Goal: Register for event/course: Complete application form

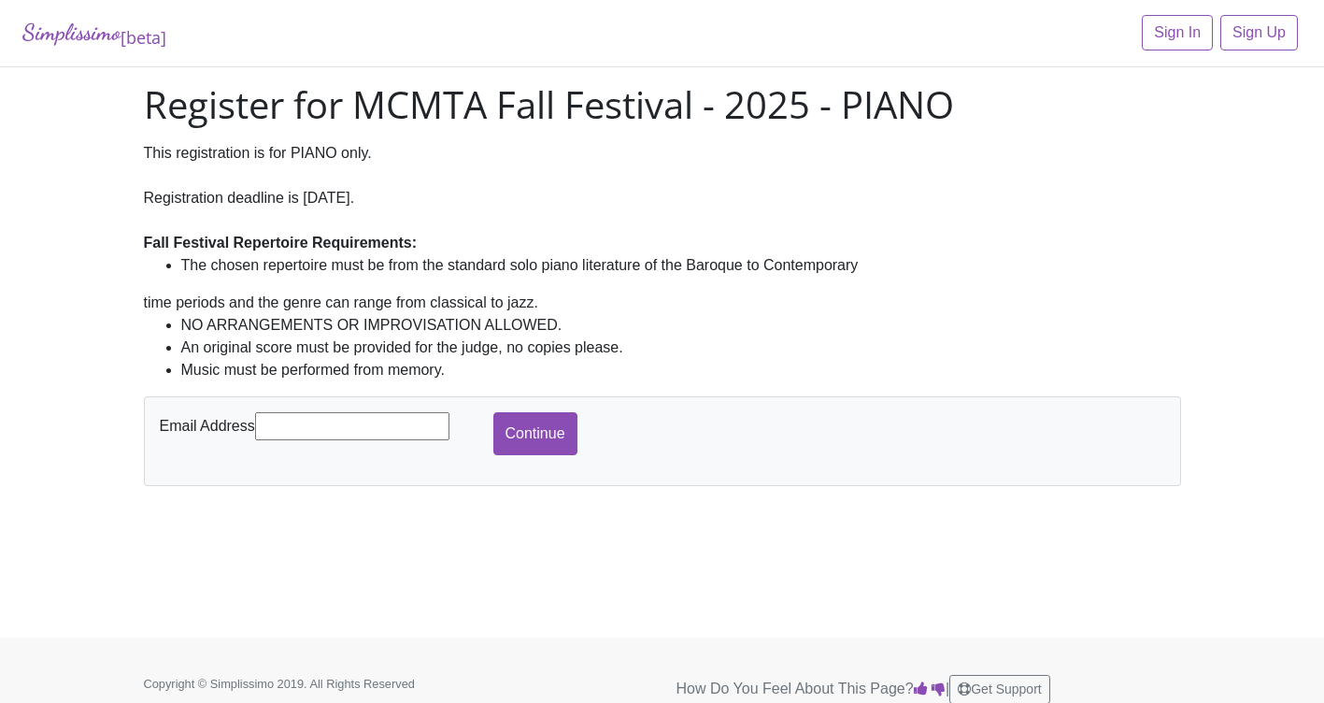
click at [335, 429] on input "text" at bounding box center [352, 426] width 194 height 28
type input "[PERSON_NAME][EMAIL_ADDRESS][DOMAIN_NAME]"
click at [550, 433] on input "Continue" at bounding box center [535, 433] width 84 height 43
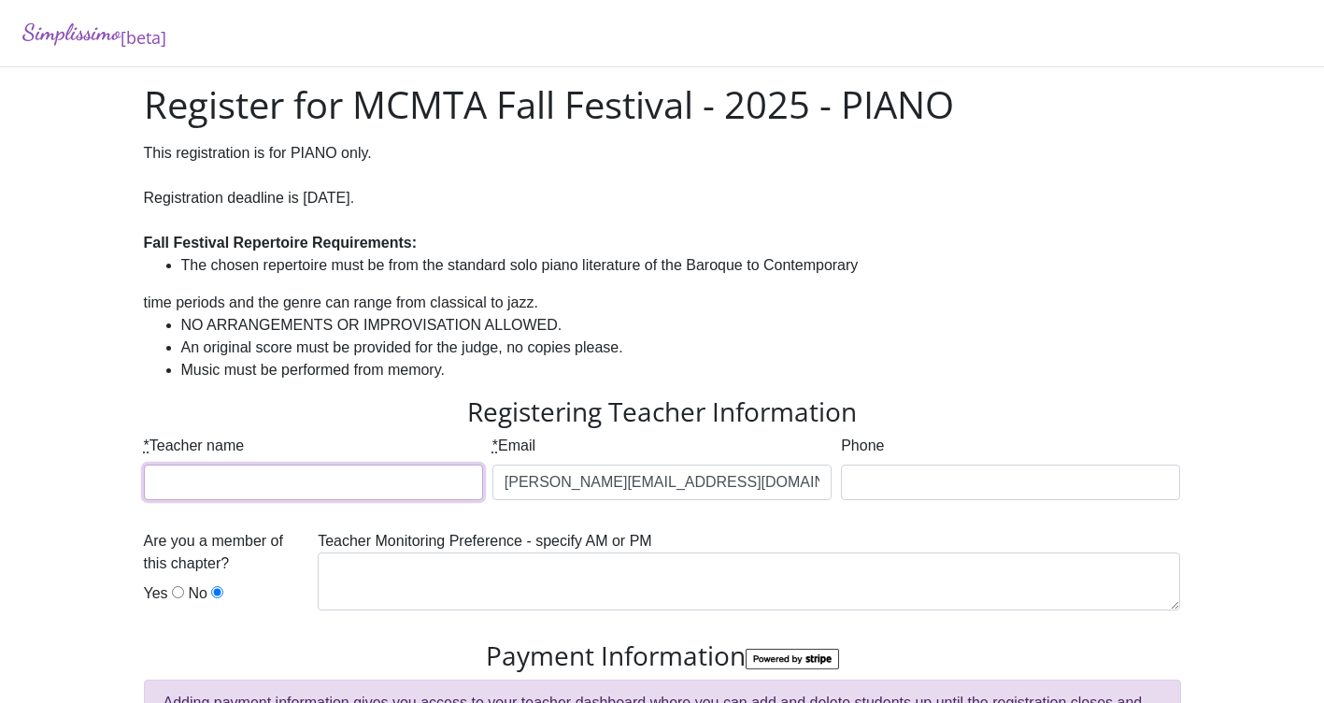
click at [377, 487] on input "* Teacher name" at bounding box center [313, 482] width 339 height 36
type input "Taeyu Kwon"
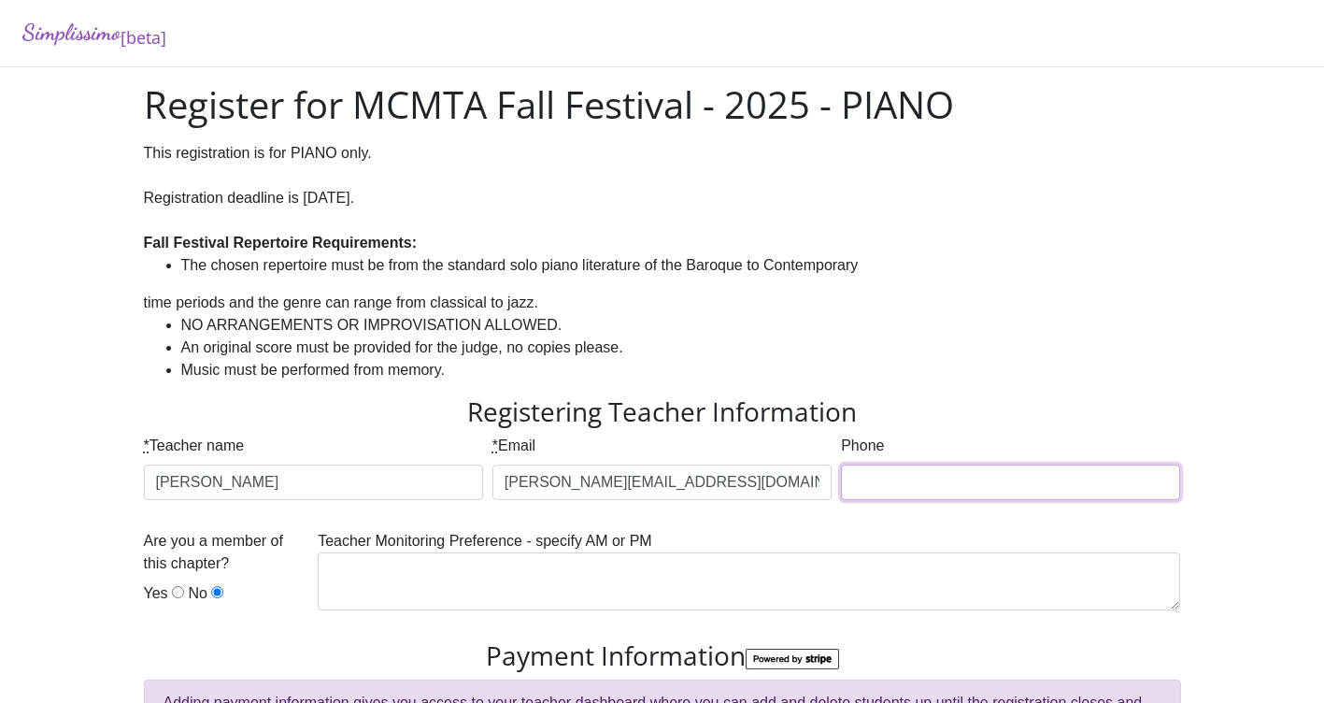
click at [921, 485] on input "Phone" at bounding box center [1010, 482] width 339 height 36
type input "2149724447"
click at [175, 592] on input "Yes" at bounding box center [178, 592] width 12 height 12
radio input "true"
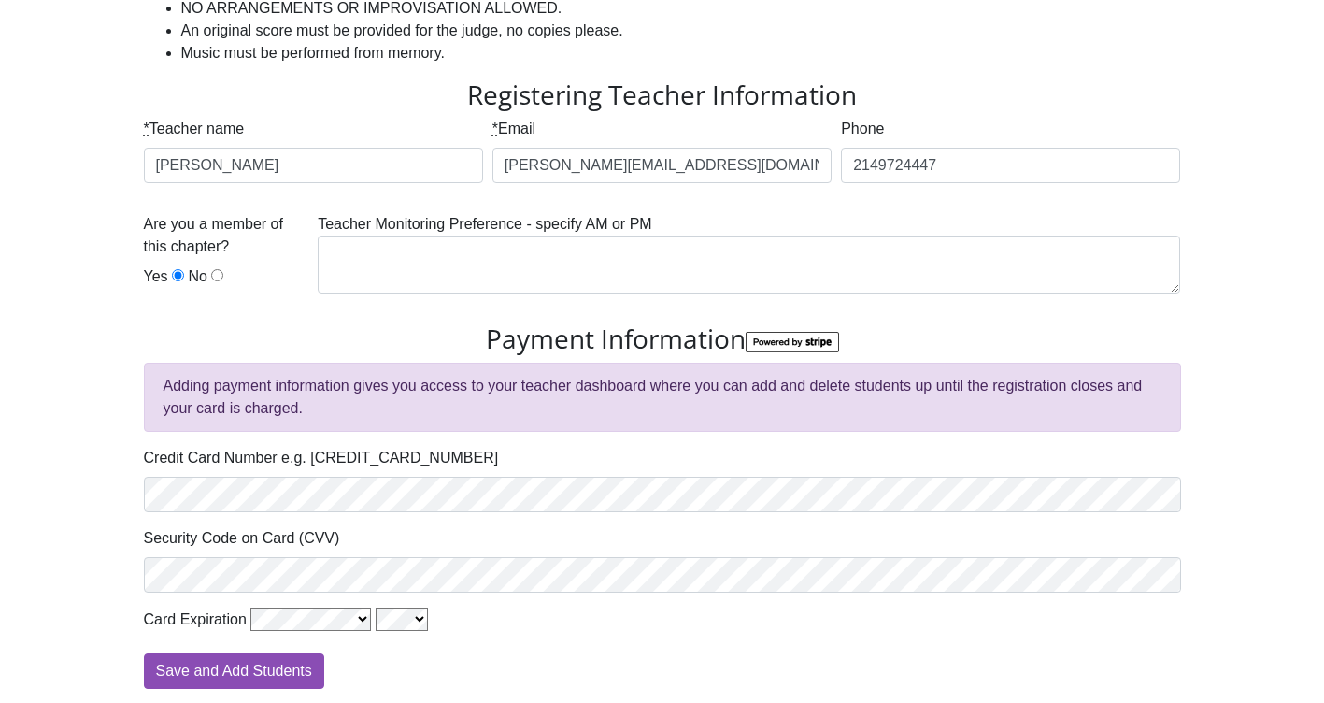
scroll to position [318, 0]
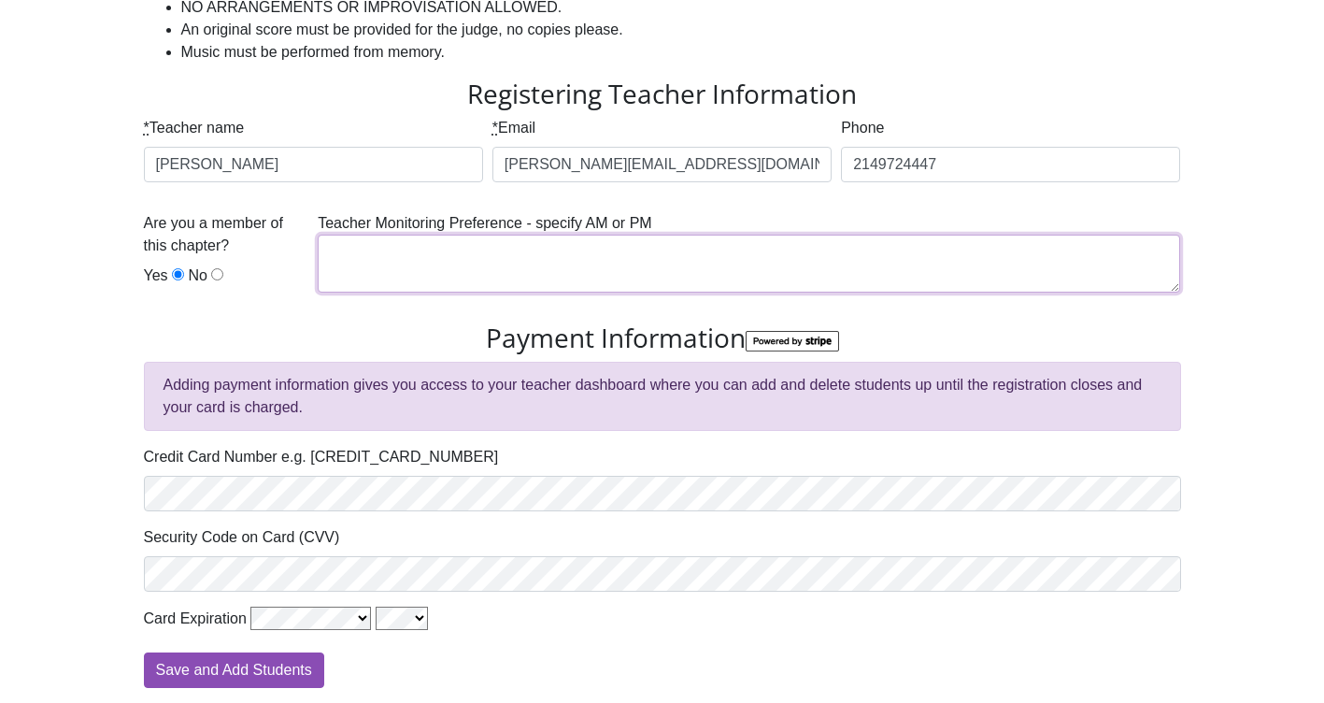
click at [422, 268] on textarea at bounding box center [749, 264] width 862 height 58
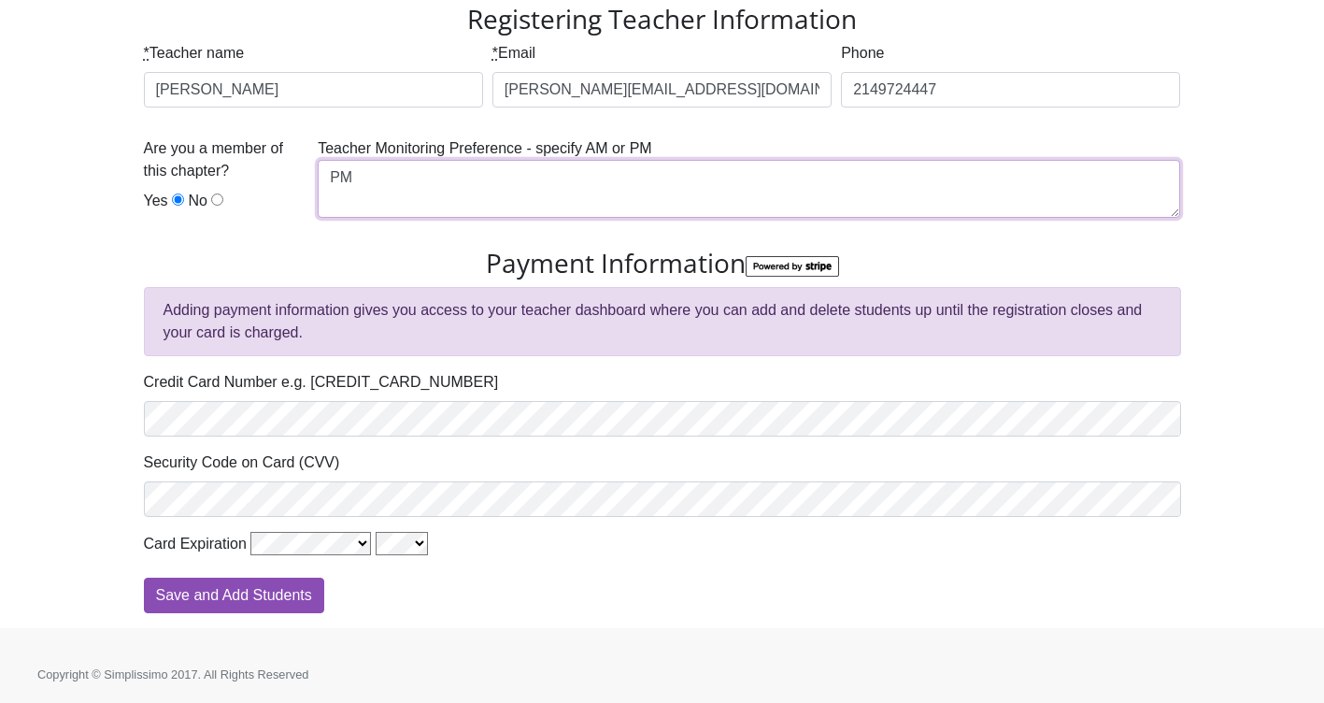
type textarea "PM"
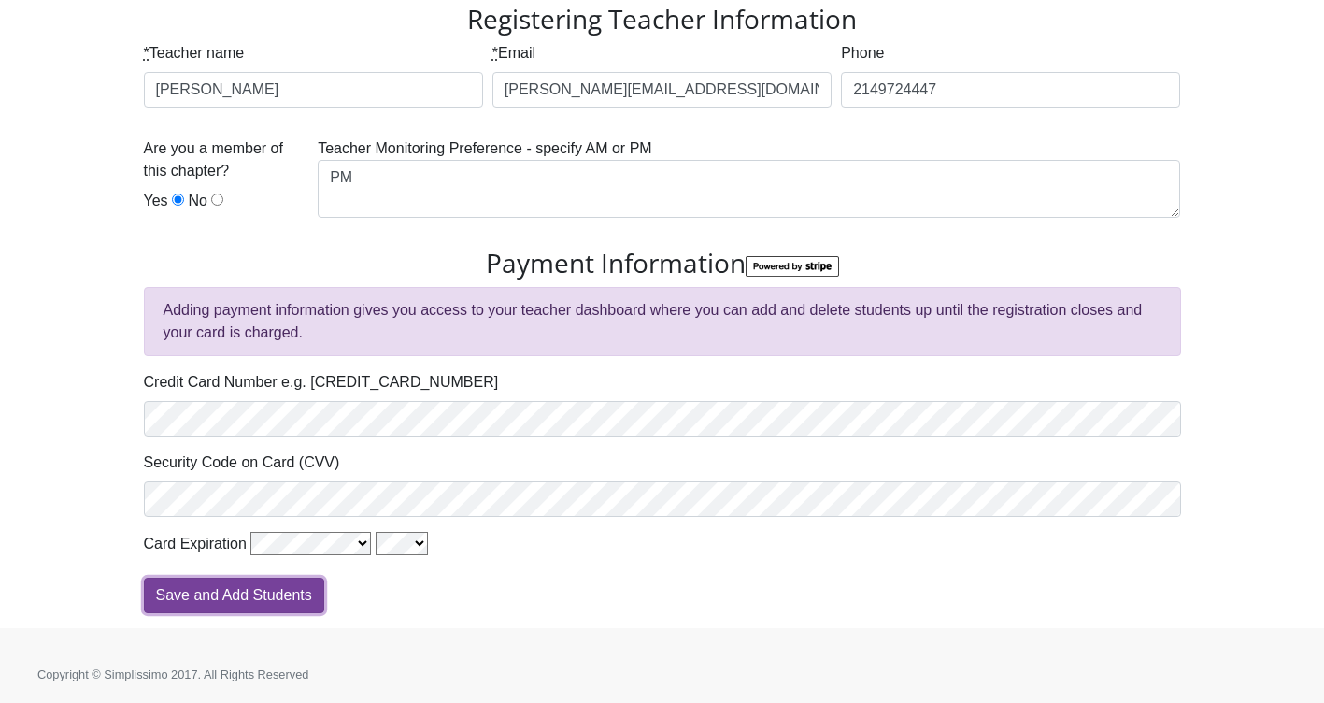
click at [233, 601] on input "Save and Add Students" at bounding box center [234, 595] width 180 height 36
type input "Processing"
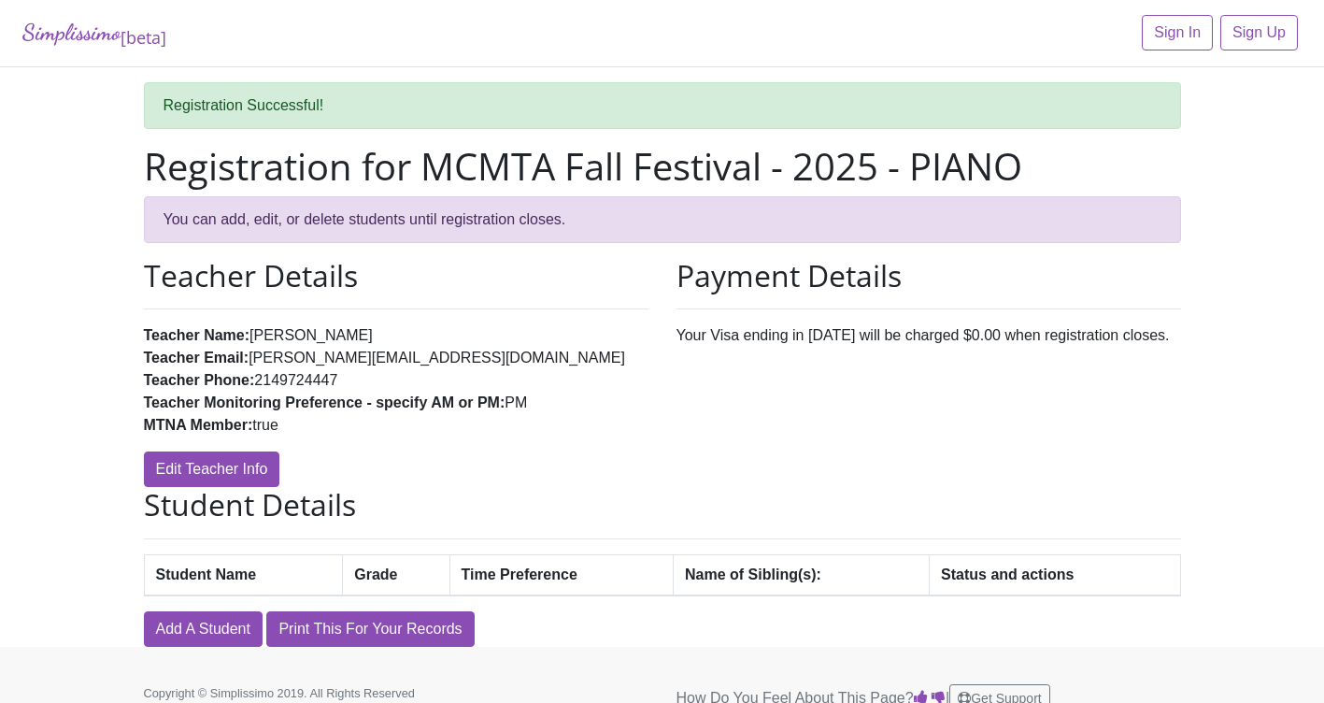
scroll to position [28, 0]
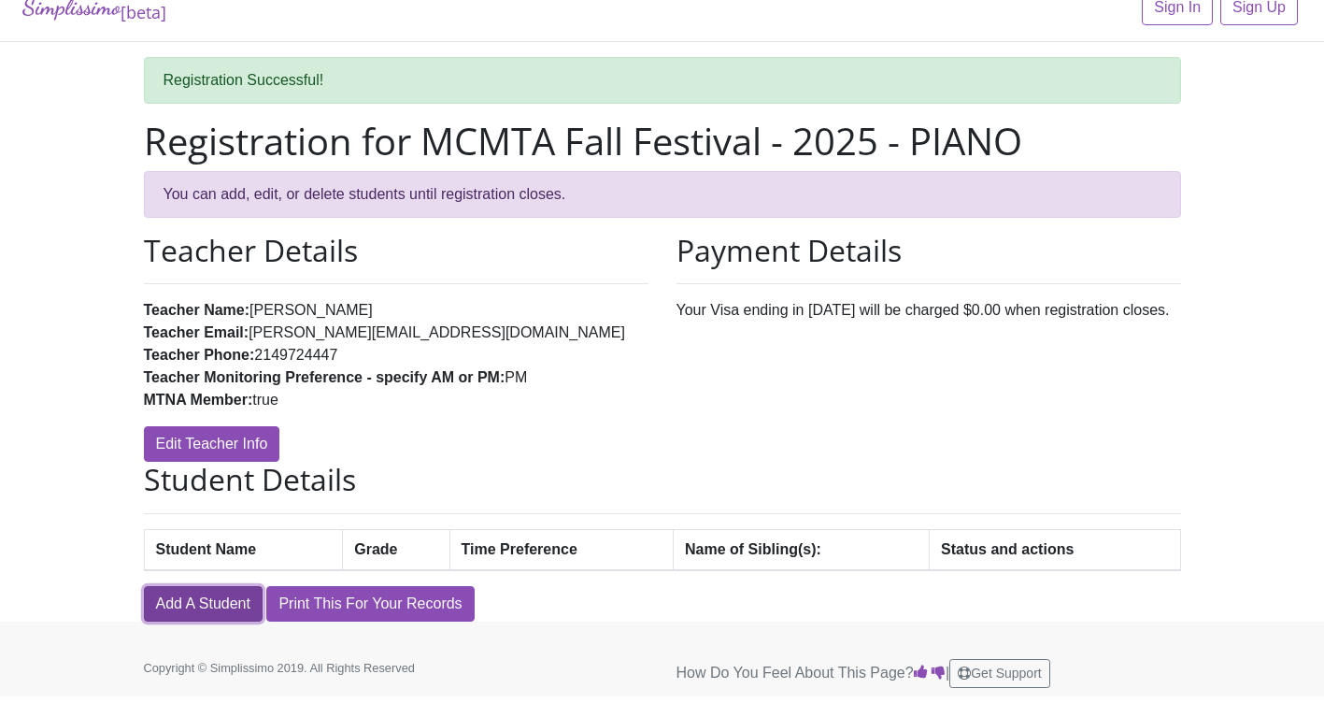
click at [192, 610] on link "Add A Student" at bounding box center [203, 604] width 119 height 36
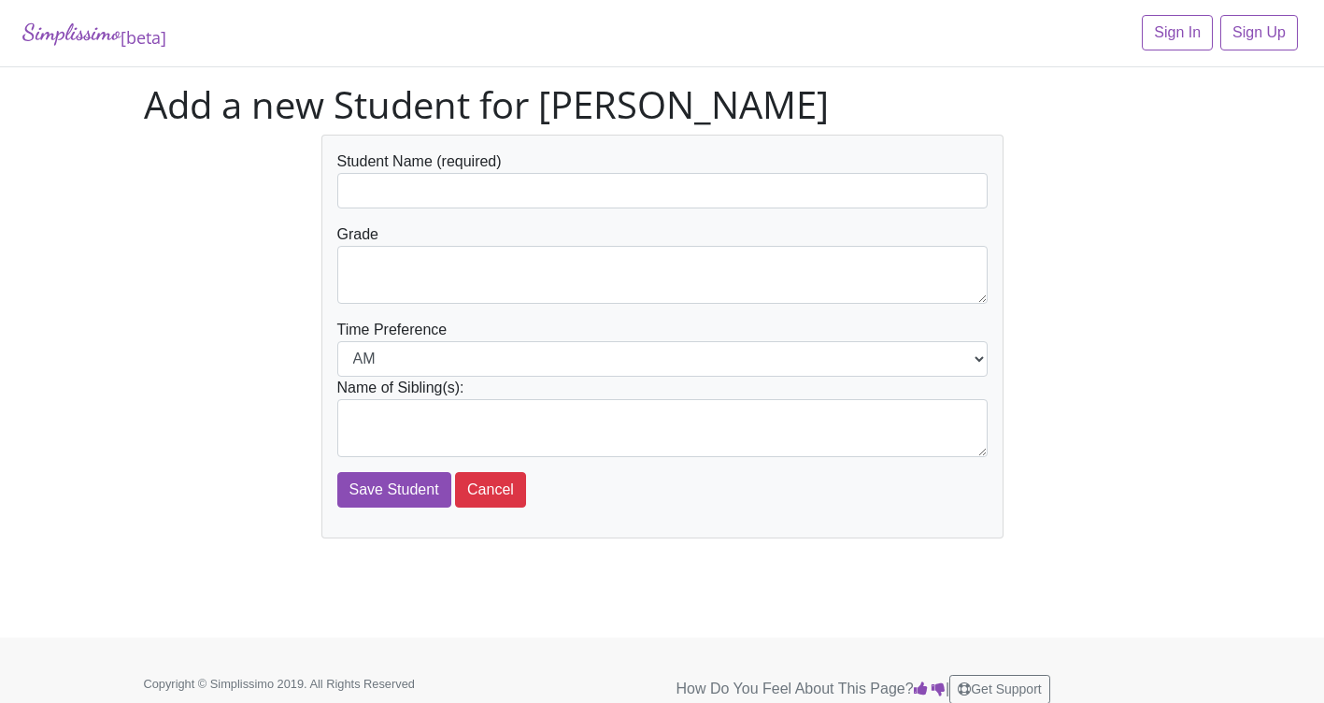
click at [398, 171] on div "Student Name (required)" at bounding box center [662, 179] width 650 height 58
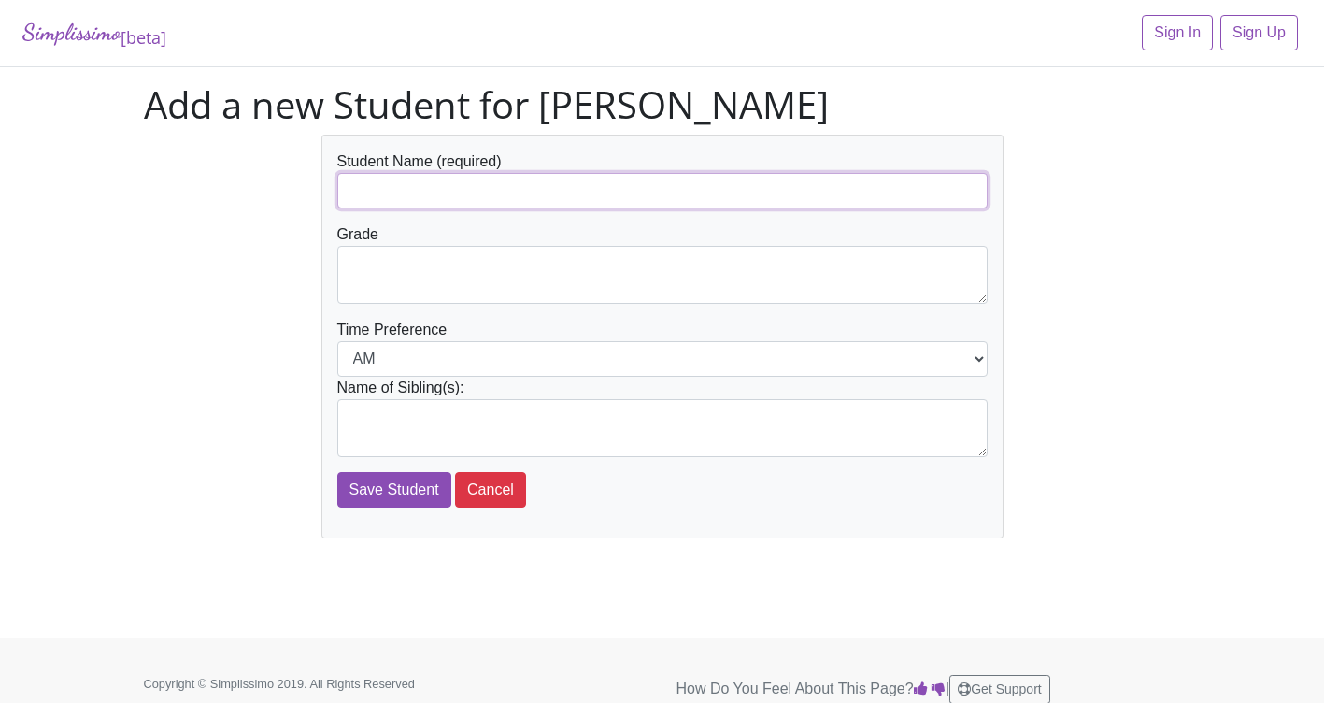
click at [398, 185] on input "text" at bounding box center [662, 191] width 650 height 36
type input "Lily Parr"
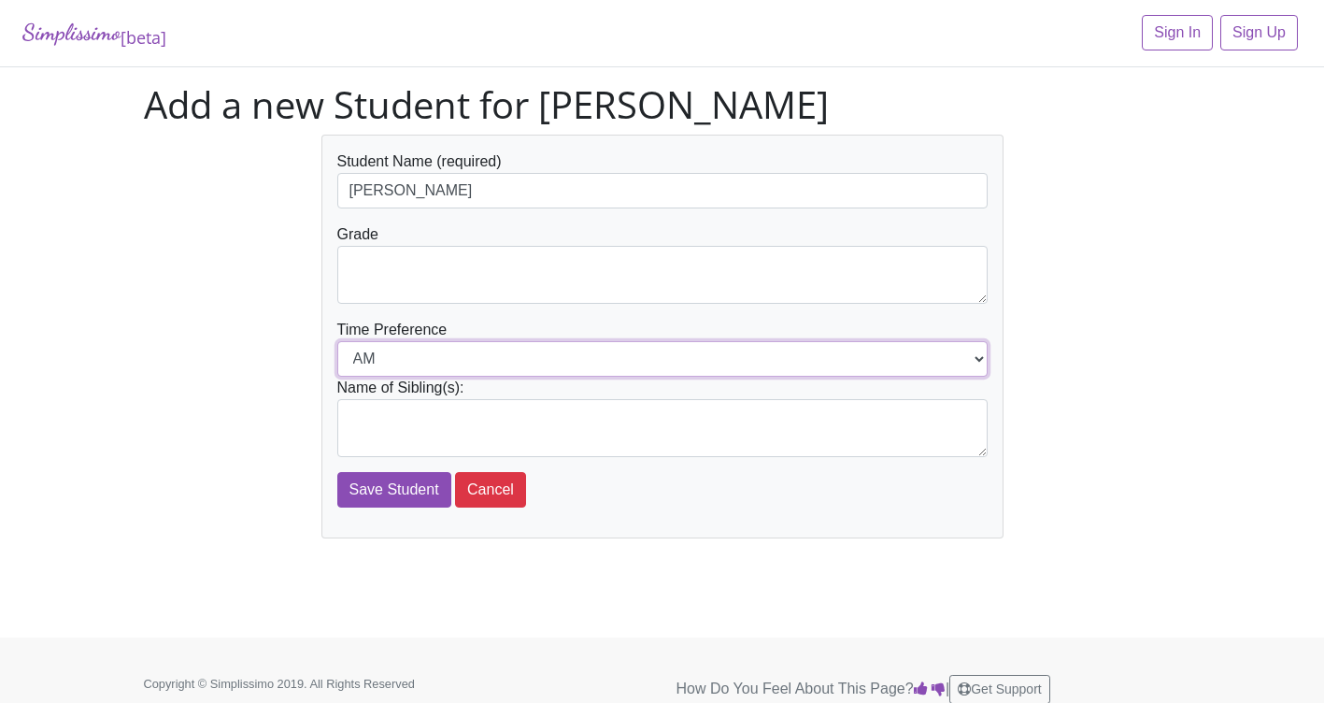
click at [394, 357] on select "AM PM" at bounding box center [662, 359] width 650 height 36
select select "PM"
click at [337, 341] on select "AM PM" at bounding box center [662, 359] width 650 height 36
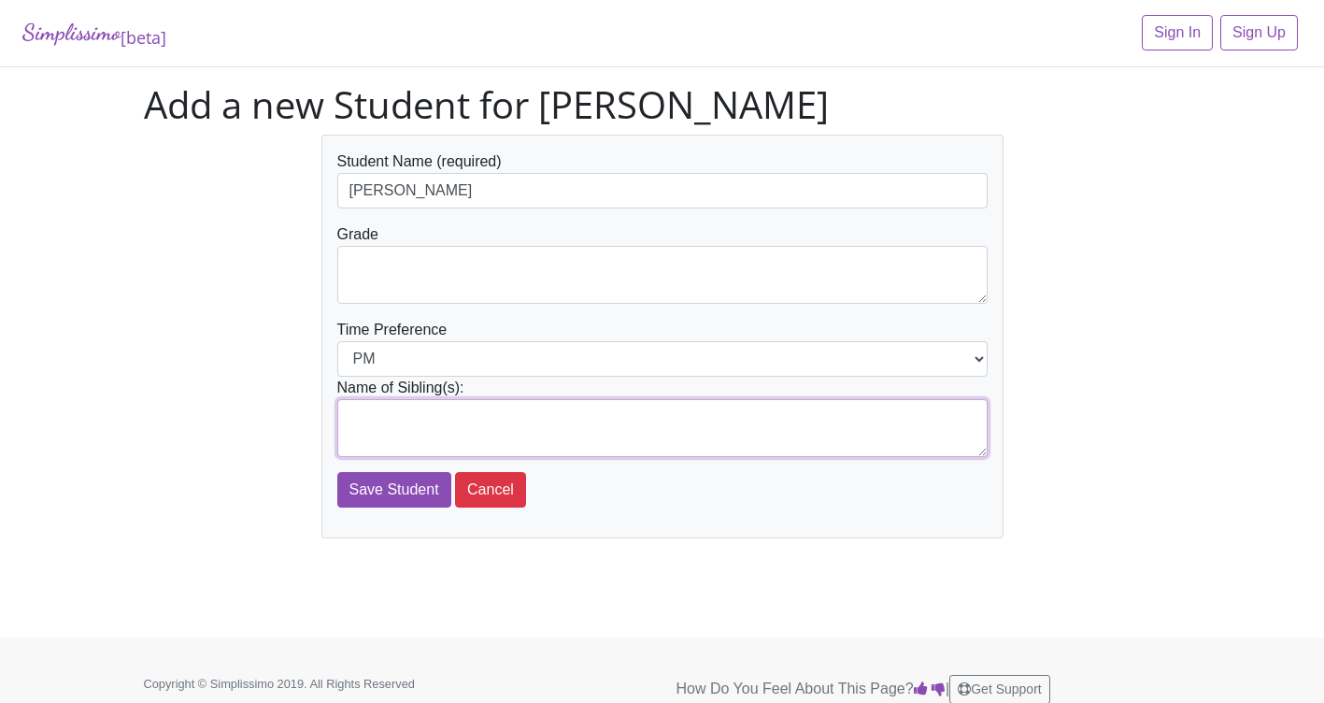
click at [378, 424] on textarea at bounding box center [662, 428] width 650 height 58
type textarea "N/A"
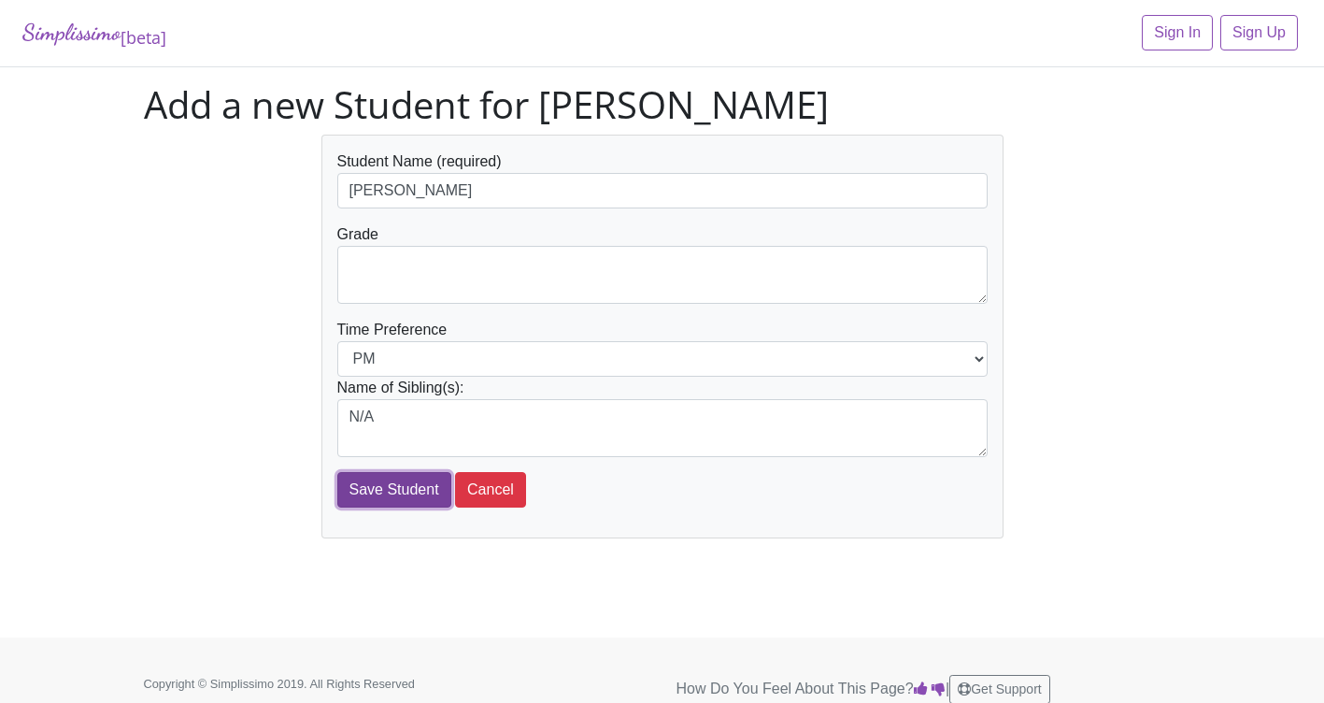
click at [414, 494] on input "Save Student" at bounding box center [394, 490] width 114 height 36
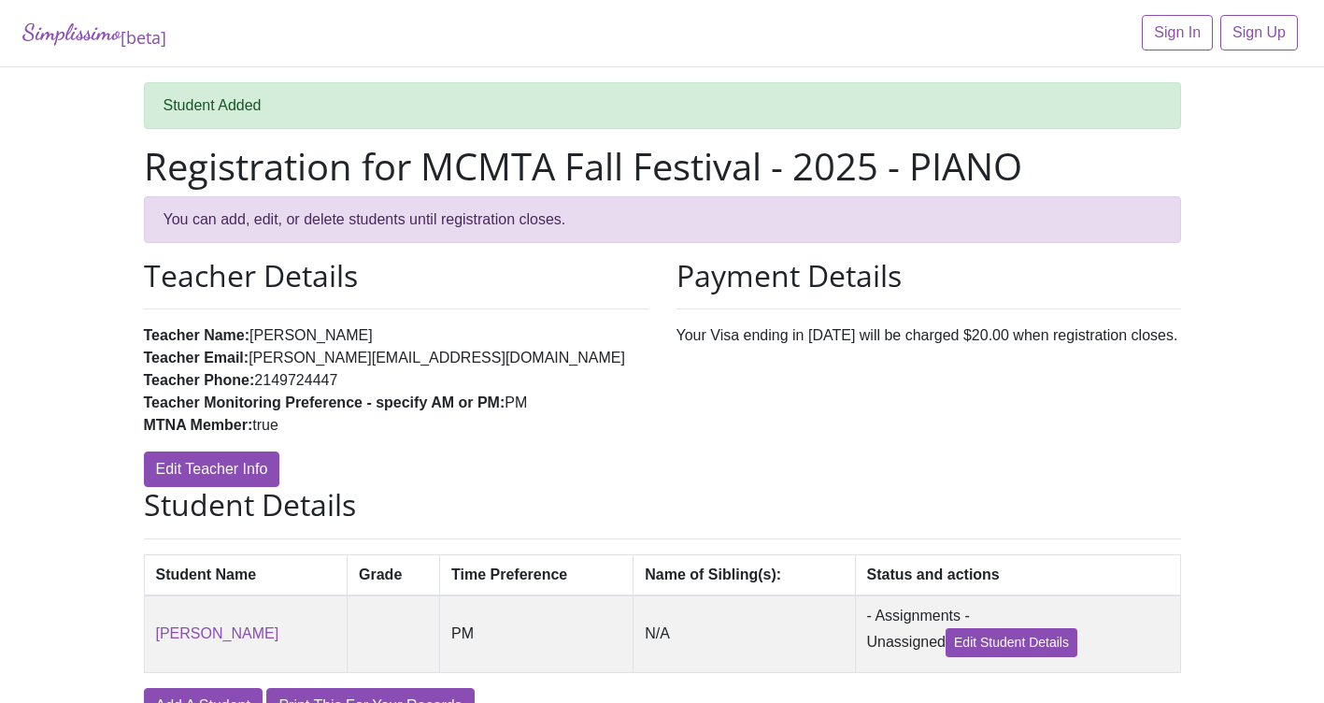
scroll to position [107, 0]
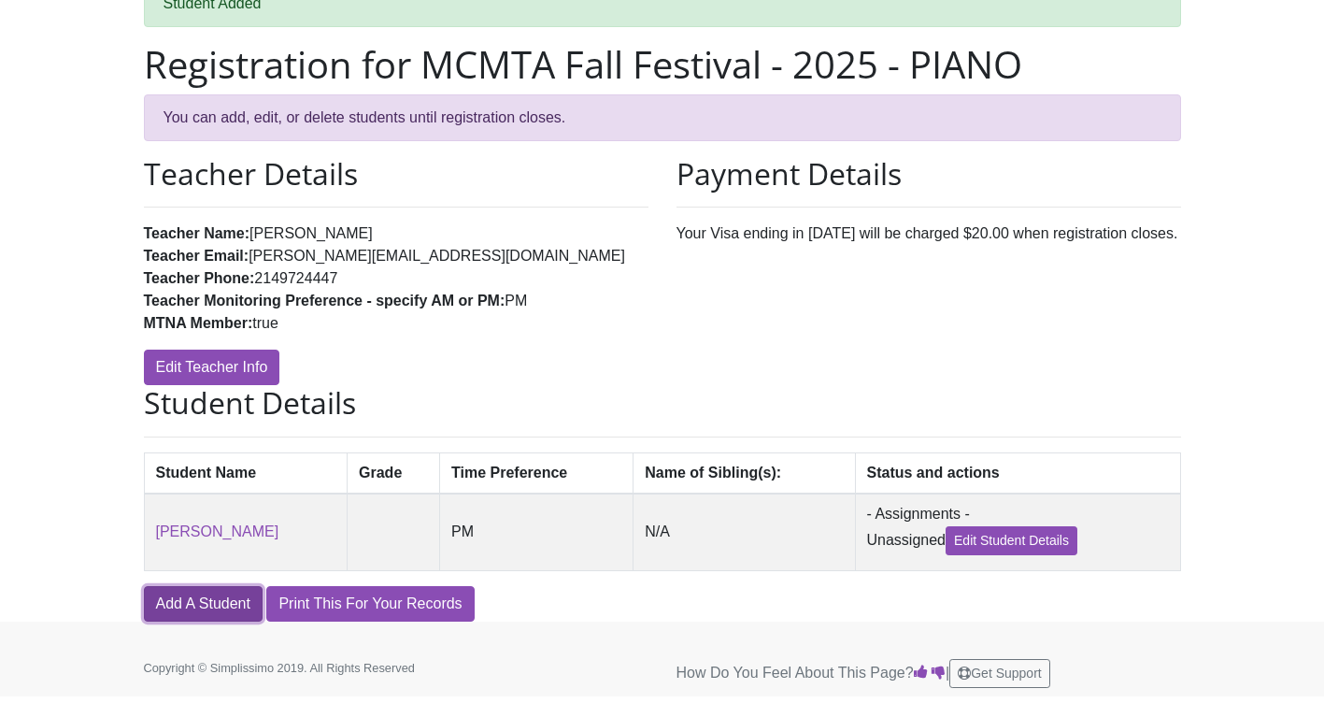
click at [229, 605] on link "Add A Student" at bounding box center [203, 604] width 119 height 36
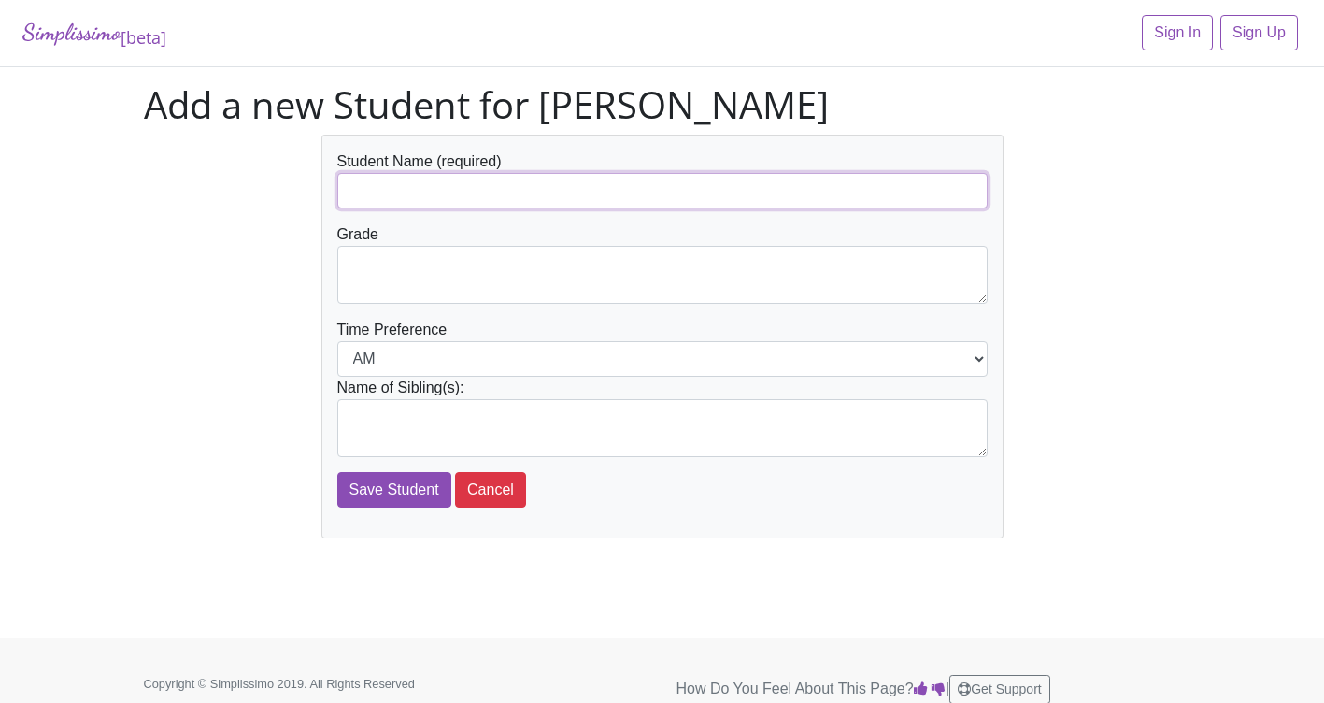
click at [425, 193] on input "text" at bounding box center [662, 191] width 650 height 36
type input "Jasiel Franklin"
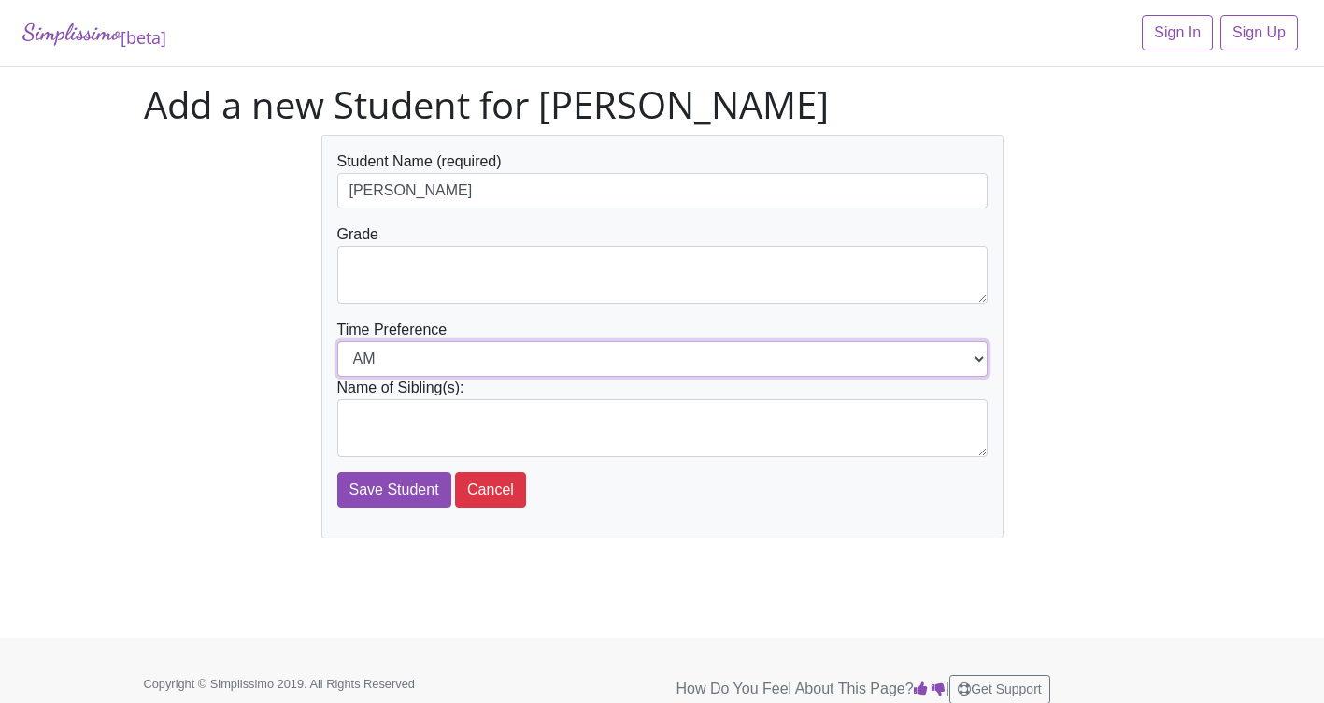
click at [429, 355] on select "AM PM" at bounding box center [662, 359] width 650 height 36
select select "PM"
click at [337, 341] on select "AM PM" at bounding box center [662, 359] width 650 height 36
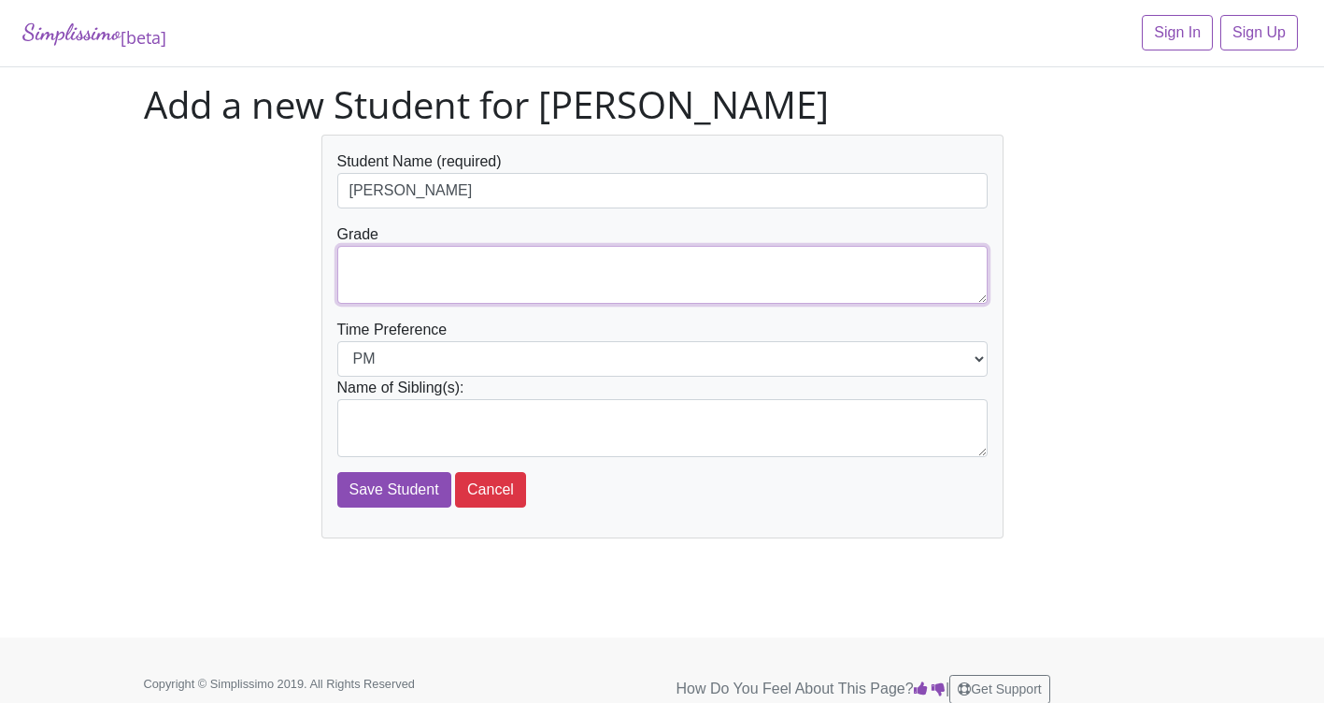
click at [421, 269] on textarea at bounding box center [662, 275] width 650 height 58
type textarea "7th"
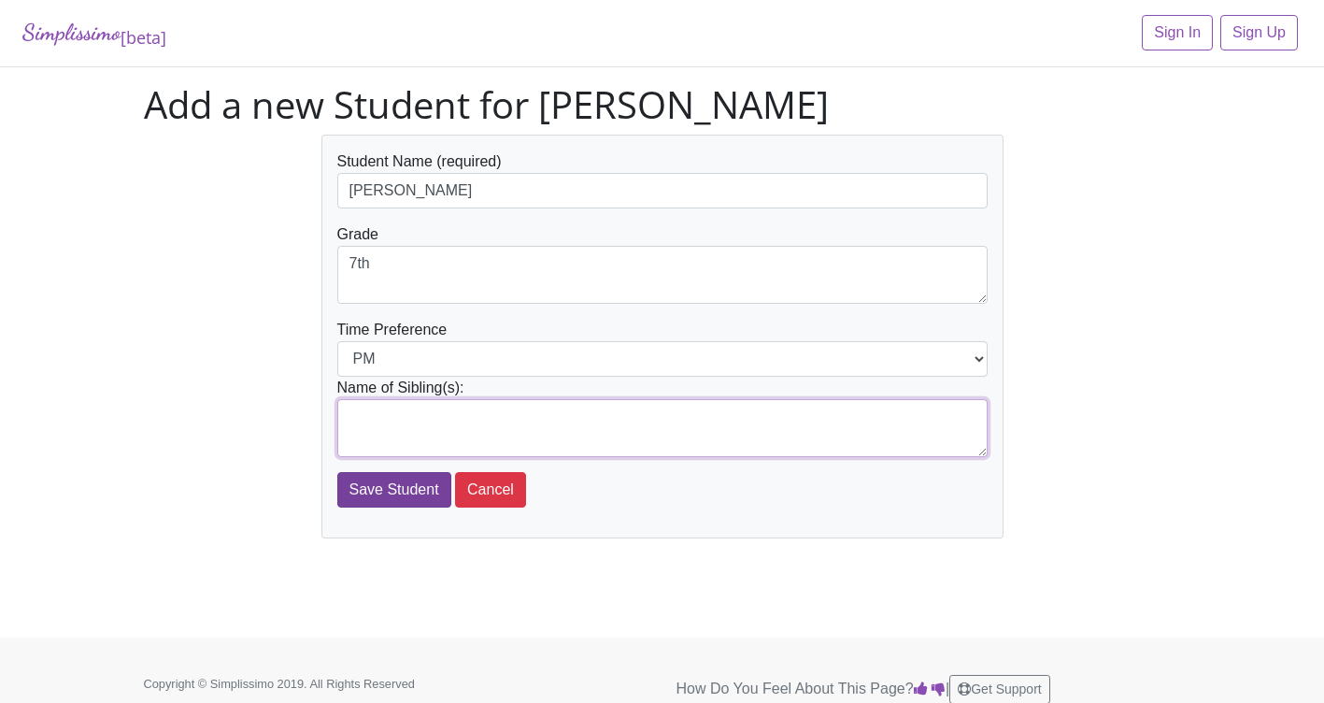
drag, startPoint x: 395, startPoint y: 457, endPoint x: 404, endPoint y: 487, distance: 31.1
click at [404, 487] on form "Student Name (required) Jasiel Franklin Grade 7th Time Preference AM PM Name of…" at bounding box center [662, 328] width 650 height 357
click at [404, 487] on input "Save Student" at bounding box center [394, 490] width 114 height 36
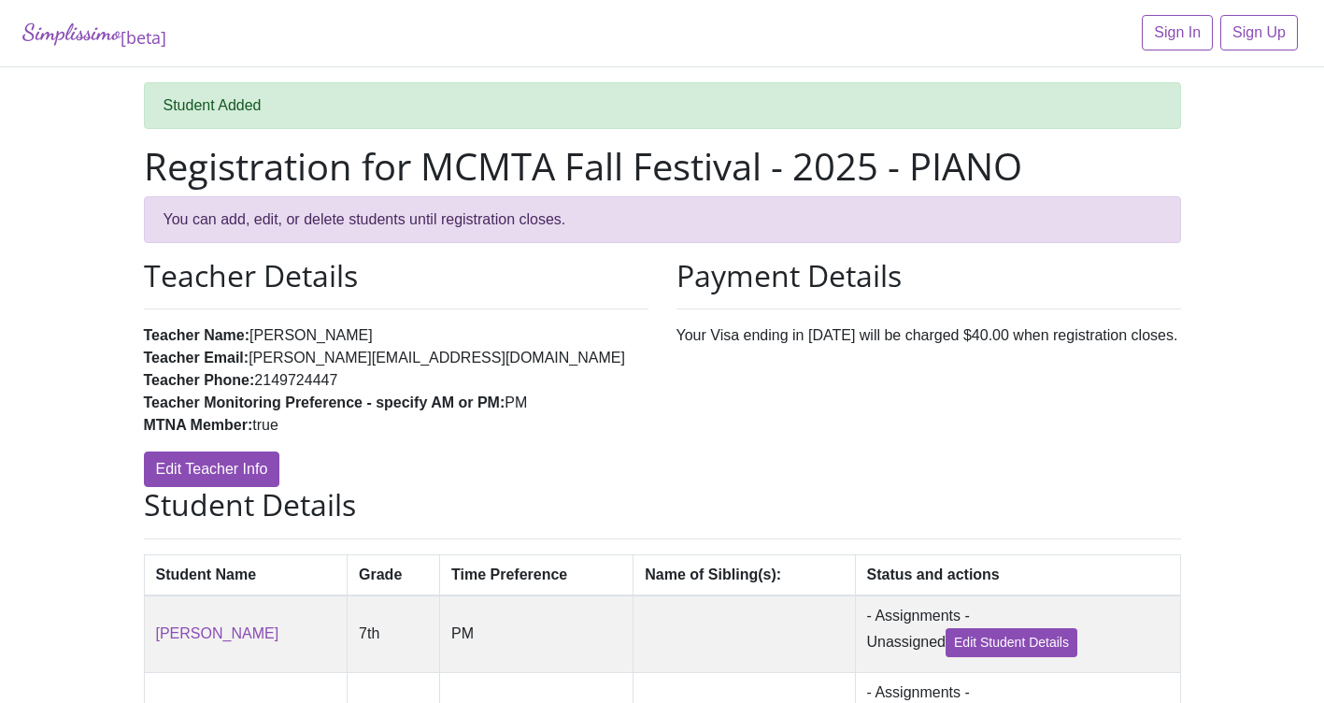
scroll to position [188, 0]
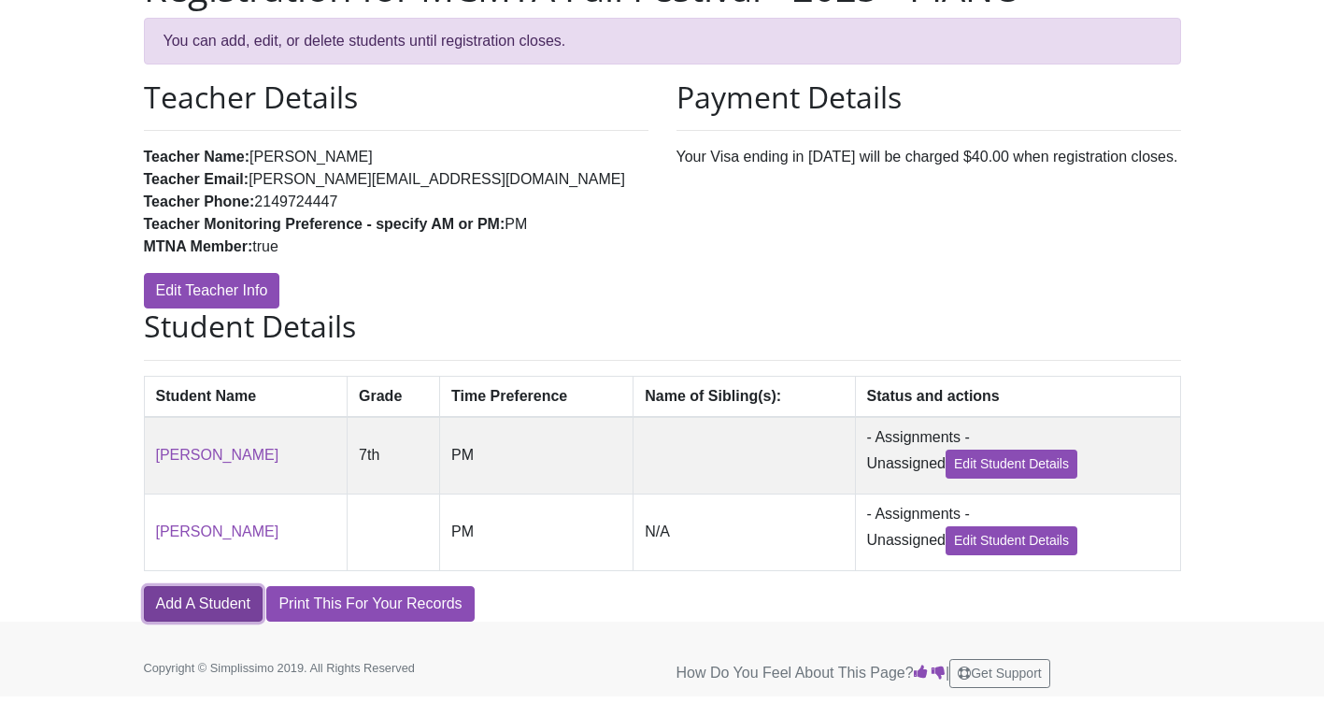
click at [207, 612] on link "Add A Student" at bounding box center [203, 604] width 119 height 36
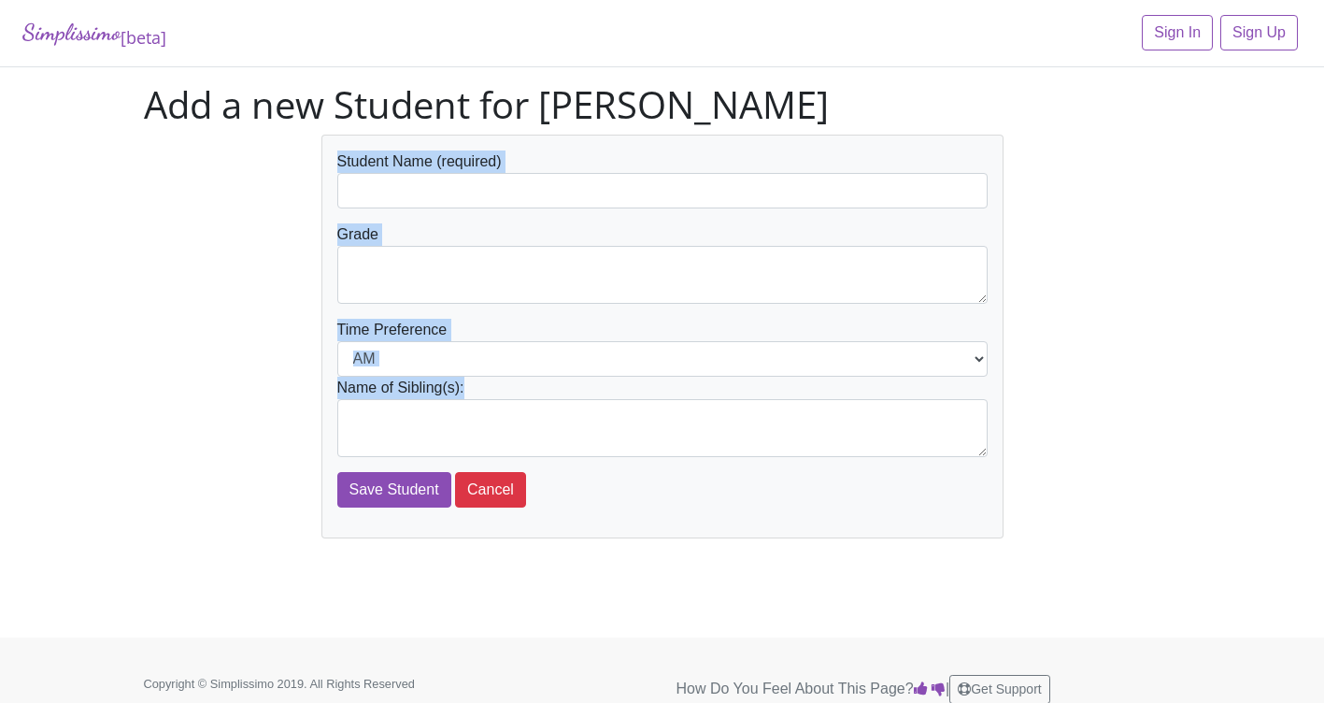
drag, startPoint x: 207, startPoint y: 612, endPoint x: 405, endPoint y: 198, distance: 458.9
click at [405, 198] on div "Simplissimo [beta] Sign In Sign Up Add a new Student for Taeyu Kwon Student Nam…" at bounding box center [662, 318] width 1324 height 637
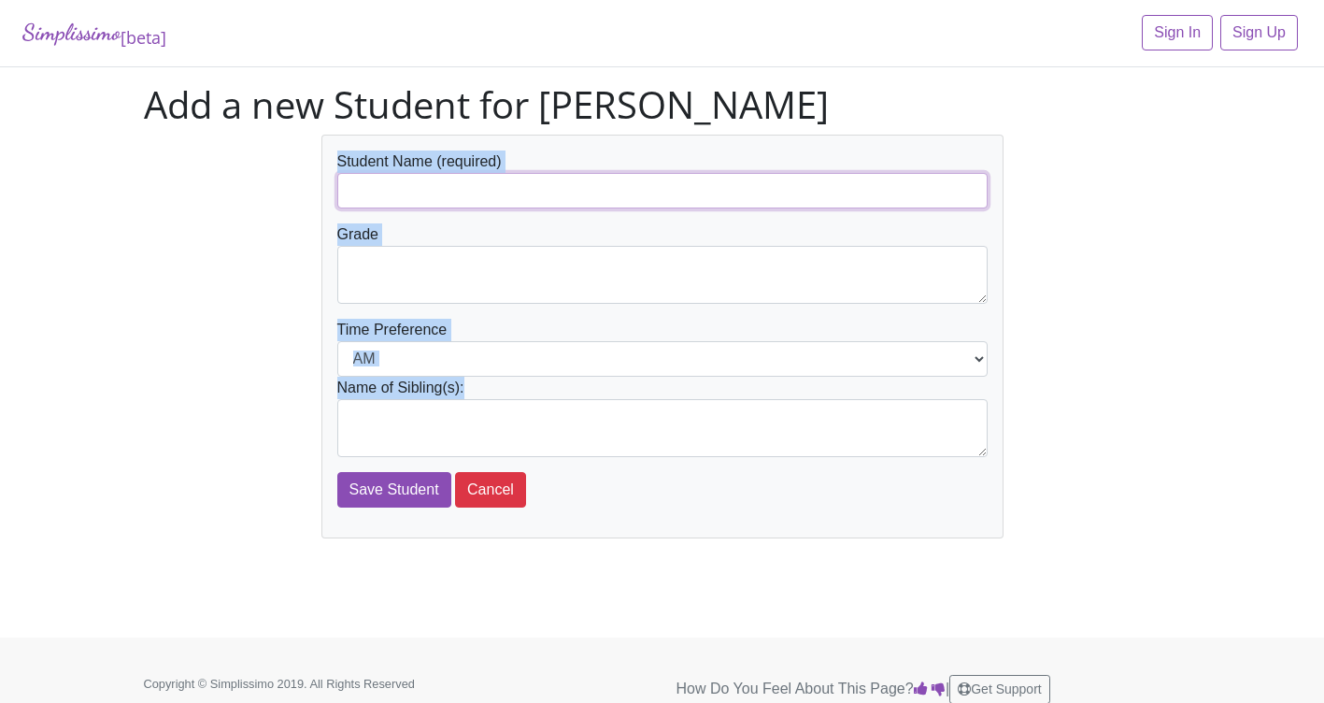
click at [405, 198] on input "text" at bounding box center [662, 191] width 650 height 36
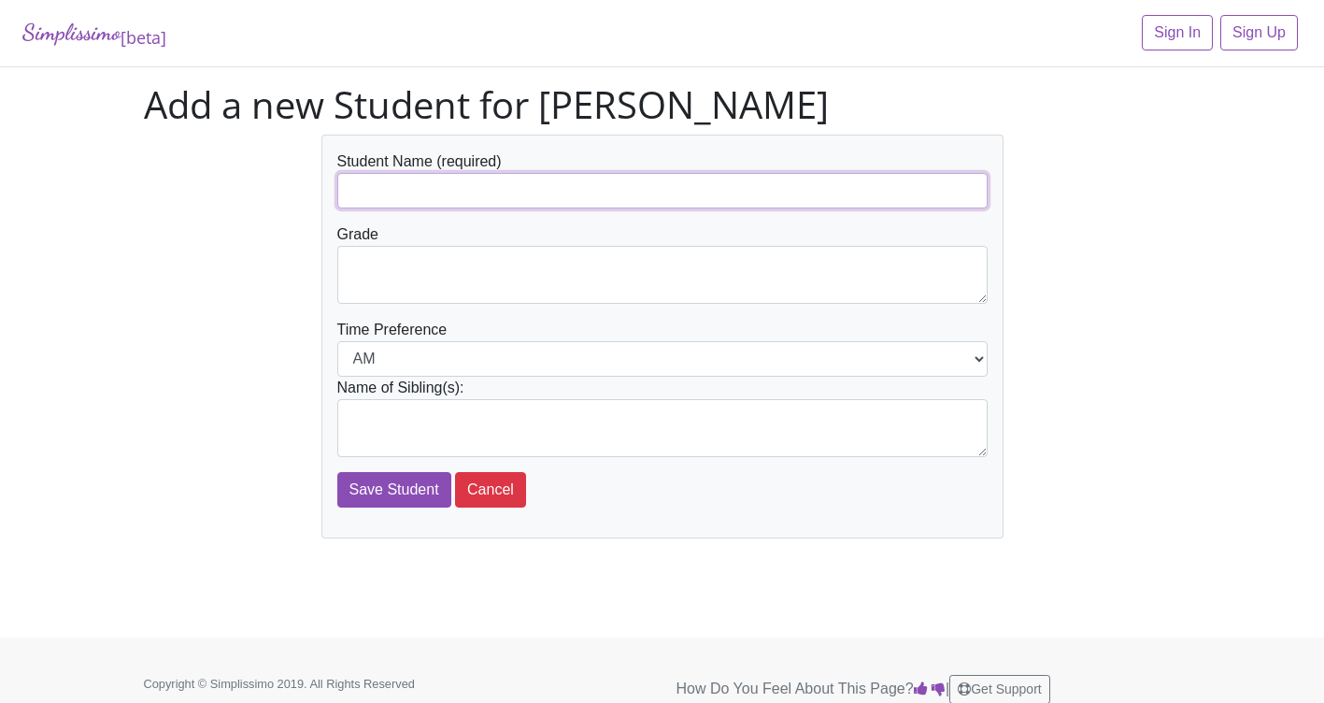
type input "[PERSON_NAME]"
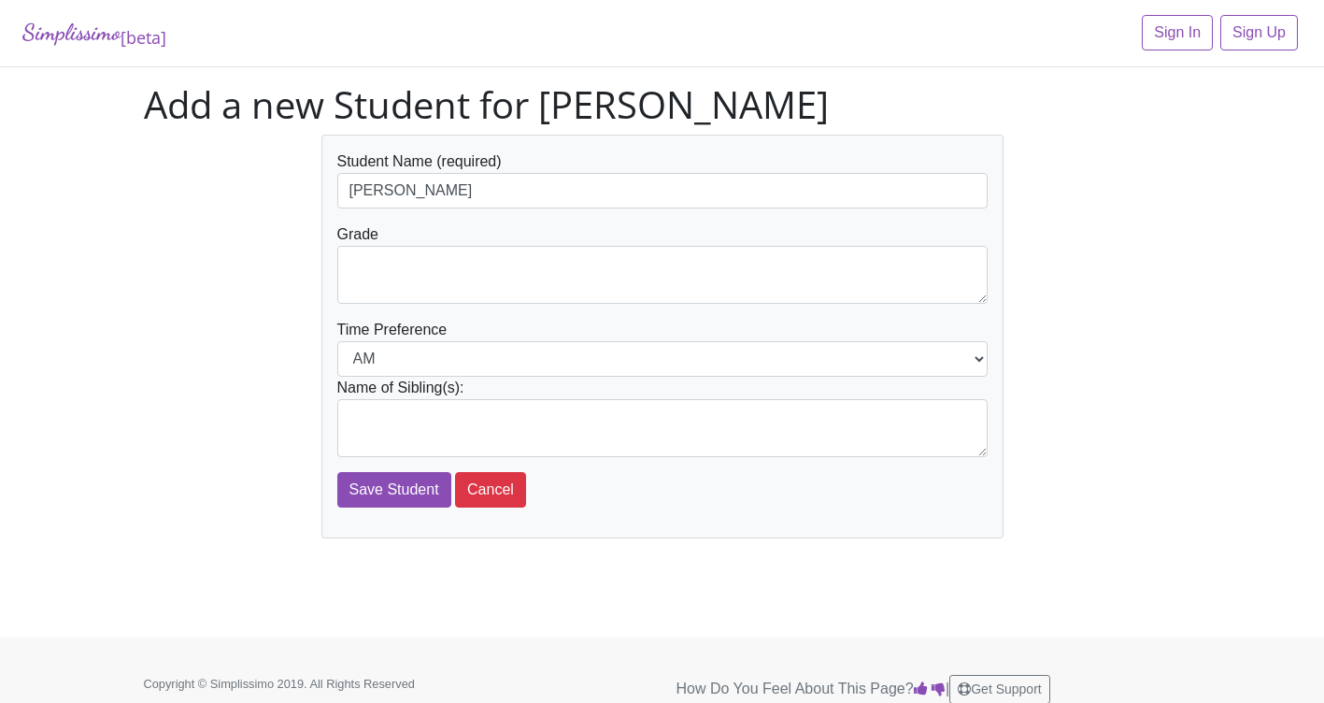
drag, startPoint x: 486, startPoint y: 397, endPoint x: 431, endPoint y: 261, distance: 147.1
click at [431, 261] on form "Student Name (required) Dominic Gomez Grade Time Preference AM PM Name of Sibli…" at bounding box center [662, 328] width 650 height 357
click at [431, 261] on textarea at bounding box center [662, 275] width 650 height 58
type textarea "4th"
click at [417, 489] on input "Save Student" at bounding box center [394, 490] width 114 height 36
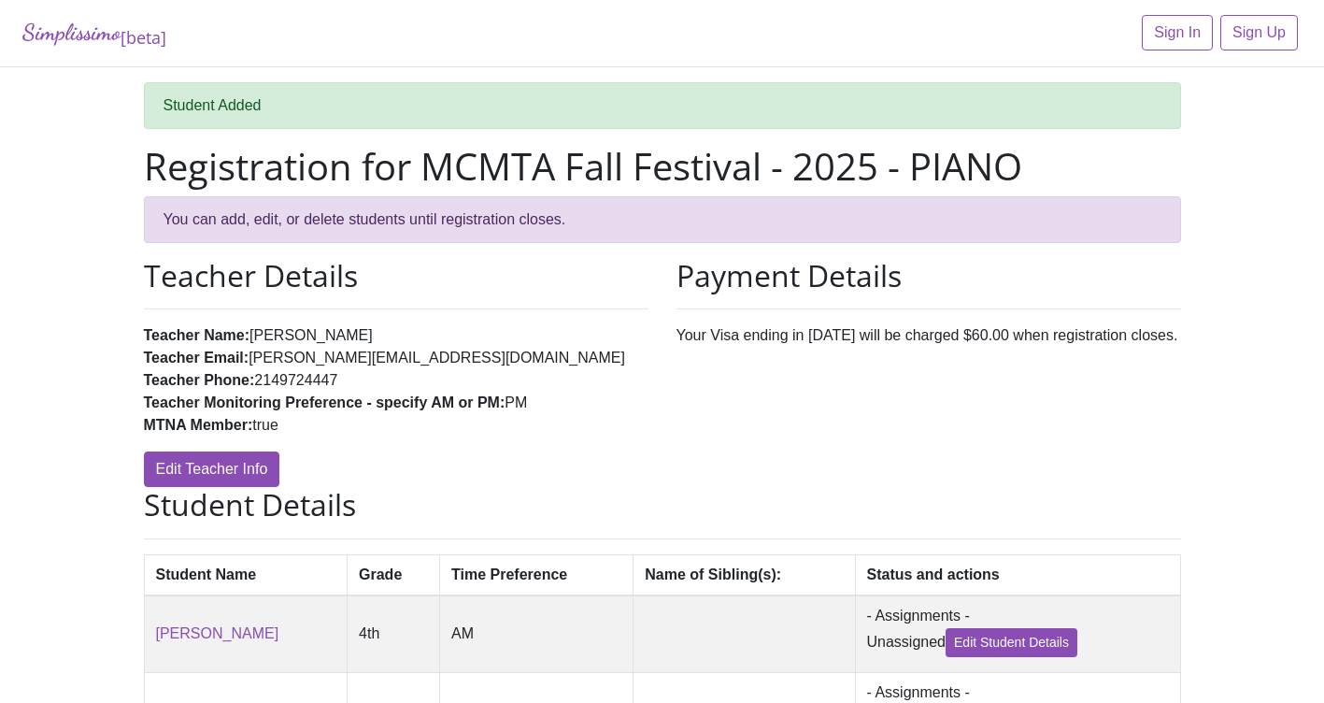
scroll to position [267, 0]
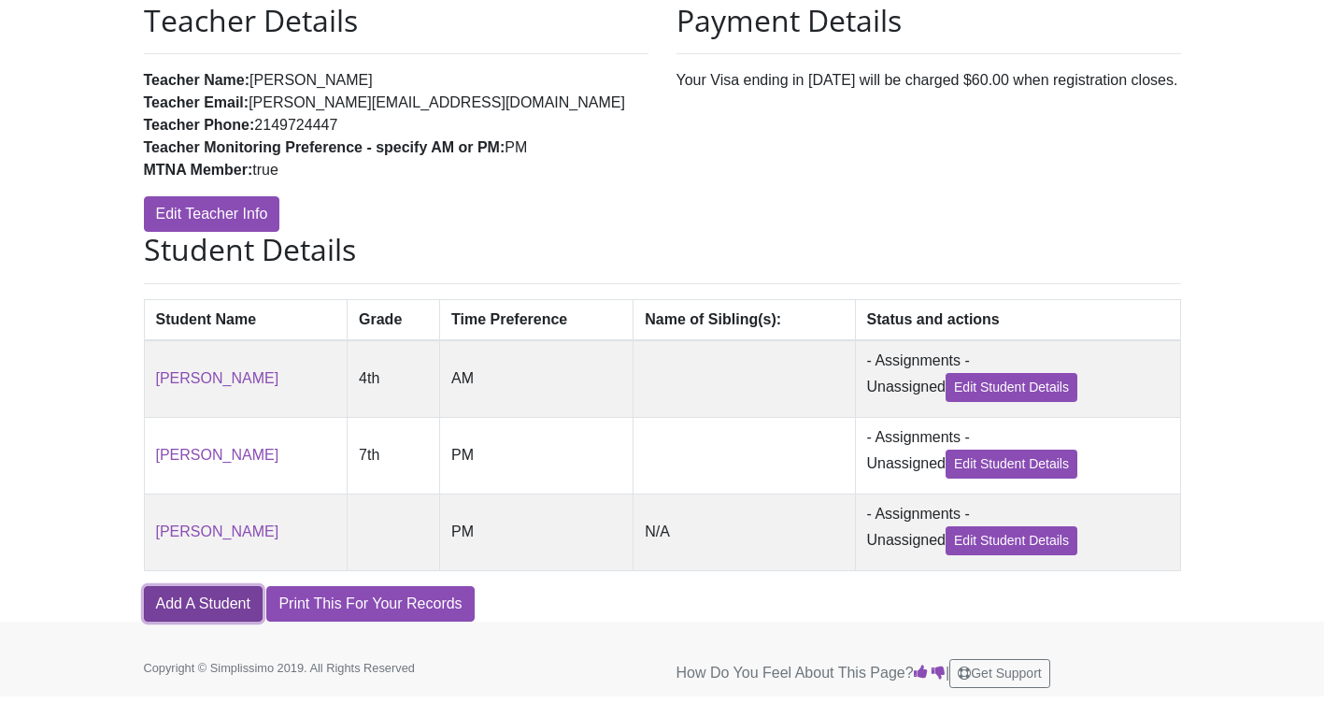
click at [195, 606] on link "Add A Student" at bounding box center [203, 604] width 119 height 36
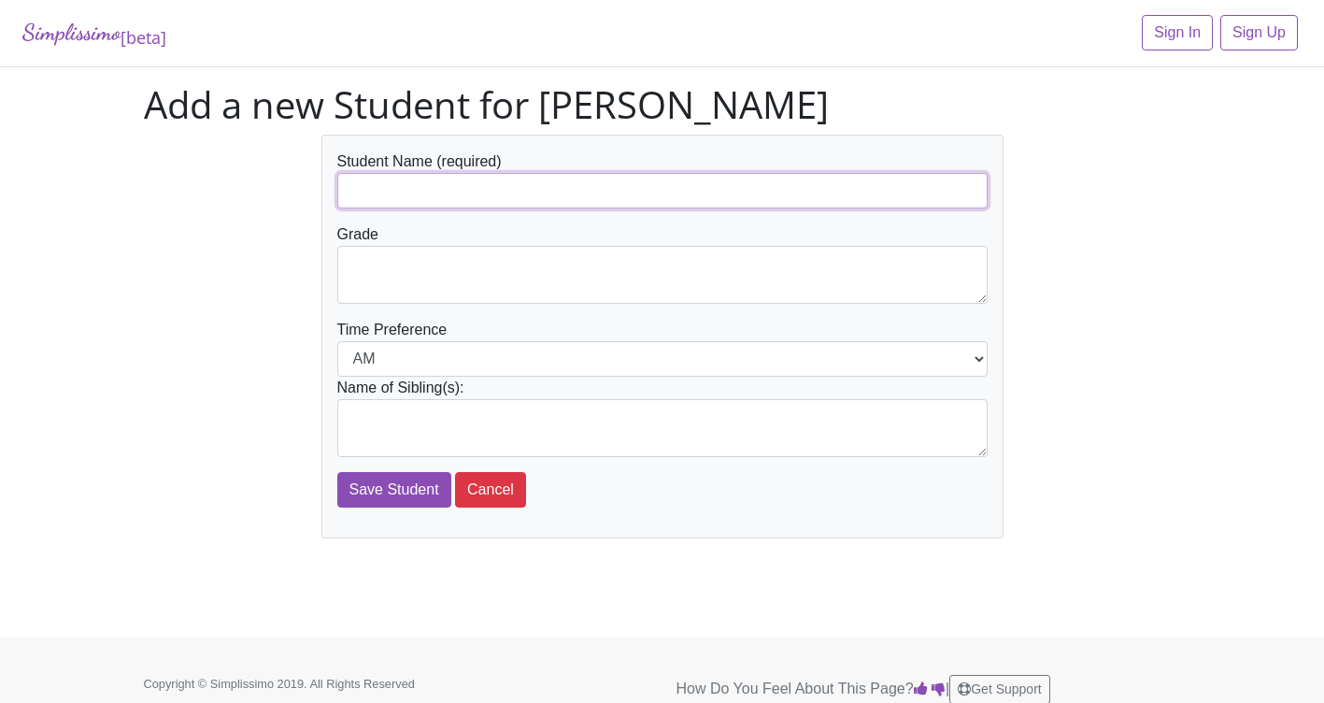
click at [385, 191] on input "text" at bounding box center [662, 191] width 650 height 36
drag, startPoint x: 385, startPoint y: 191, endPoint x: 573, endPoint y: 330, distance: 233.8
click at [573, 330] on form "Student Name (required) Grade Time Preference AM PM Name of Sibling(s): Save St…" at bounding box center [662, 328] width 650 height 357
type input "[PERSON_NAME]"
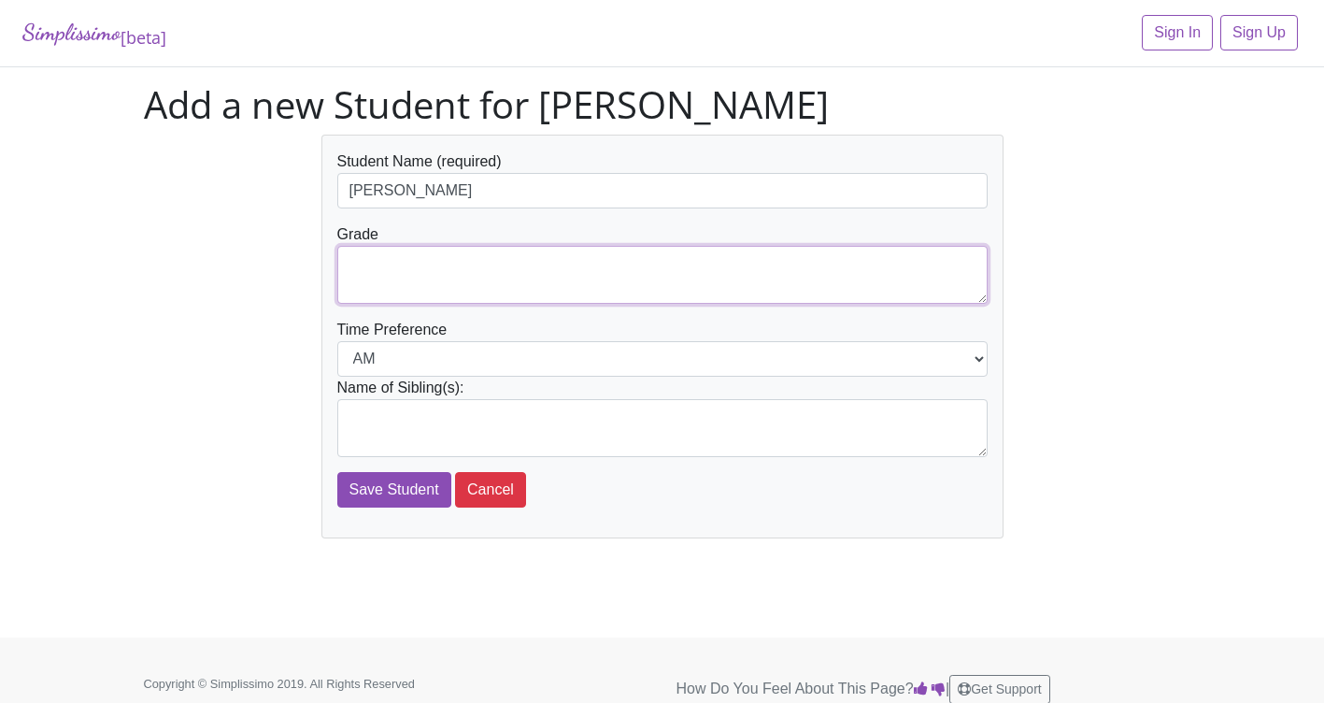
click at [439, 276] on textarea at bounding box center [662, 275] width 650 height 58
type textarea "5th"
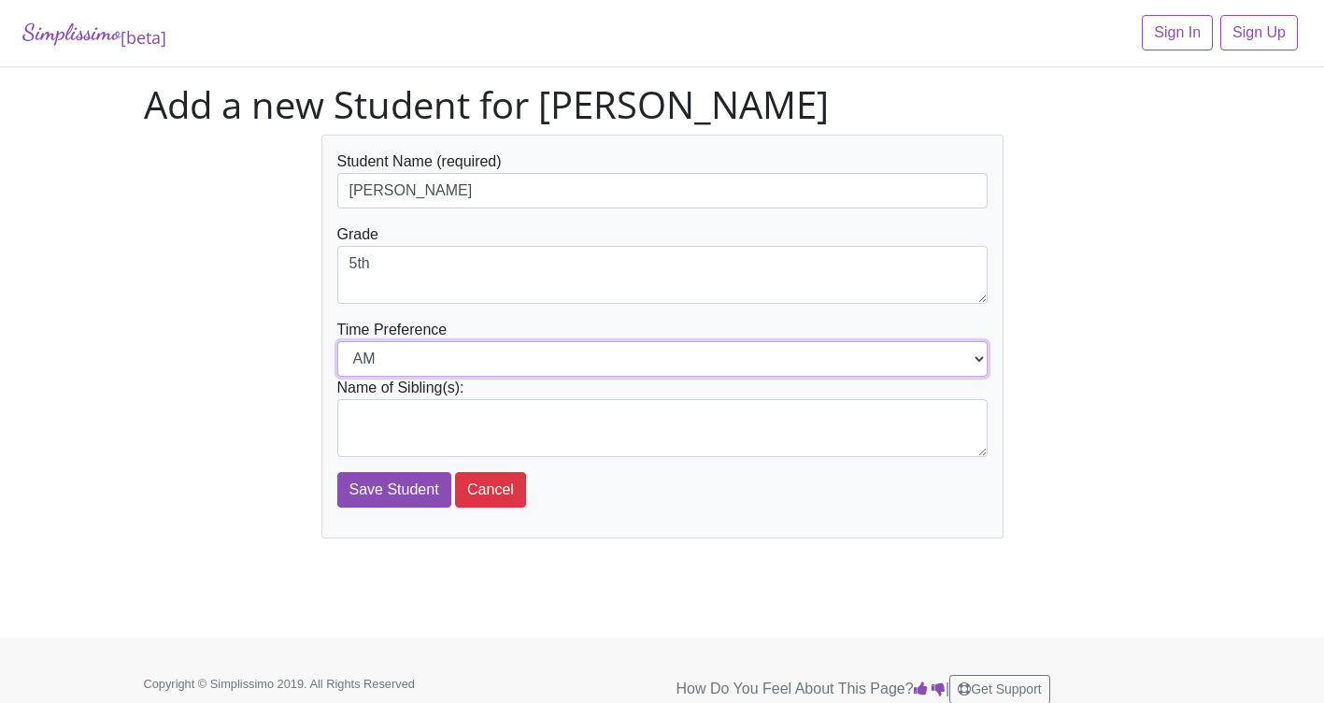
click at [392, 358] on select "AM PM" at bounding box center [662, 359] width 650 height 36
select select "PM"
click at [337, 341] on select "AM PM" at bounding box center [662, 359] width 650 height 36
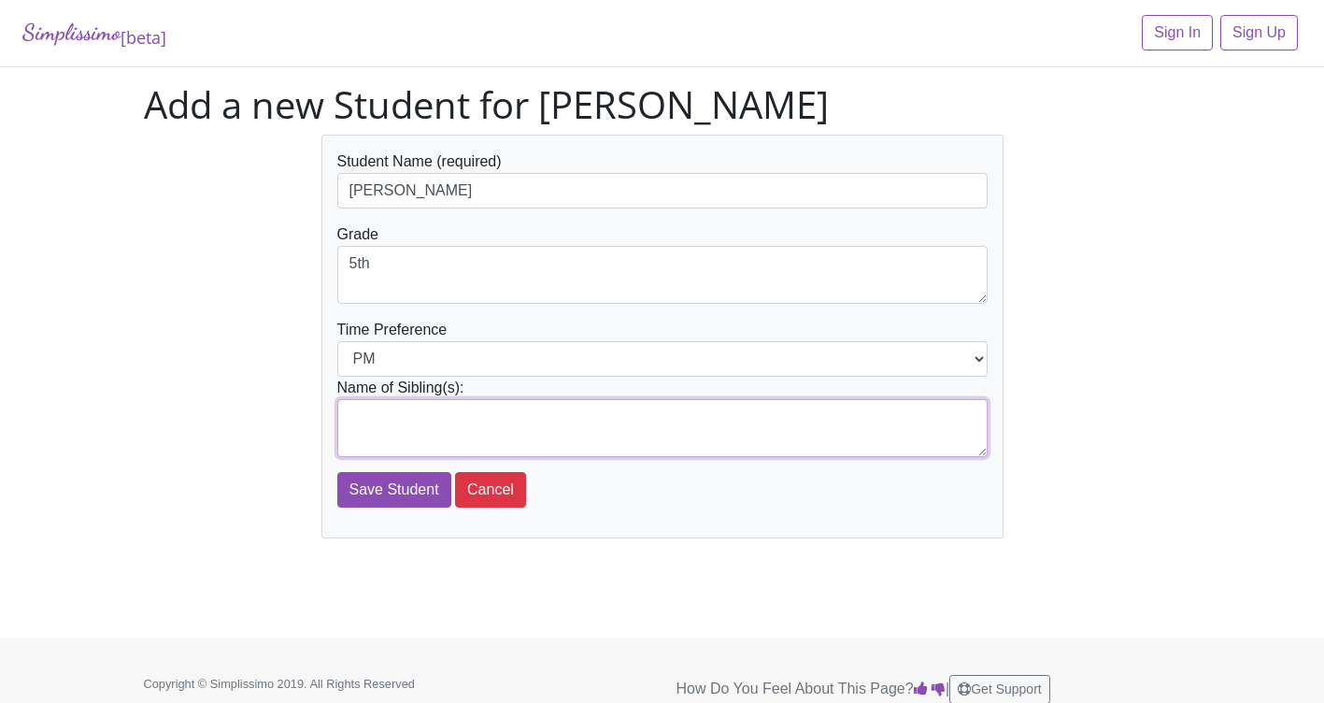
click at [391, 426] on textarea at bounding box center [662, 428] width 650 height 58
type textarea "[PERSON_NAME]"
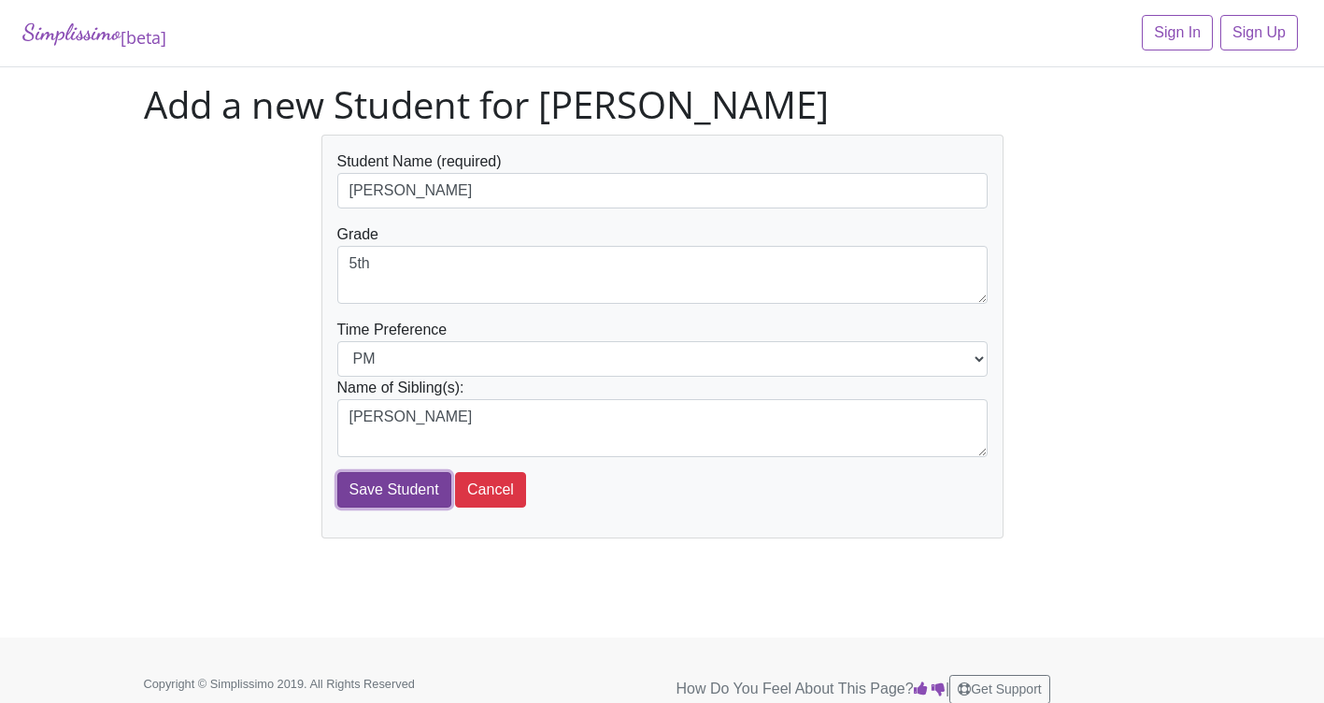
click at [396, 497] on input "Save Student" at bounding box center [394, 490] width 114 height 36
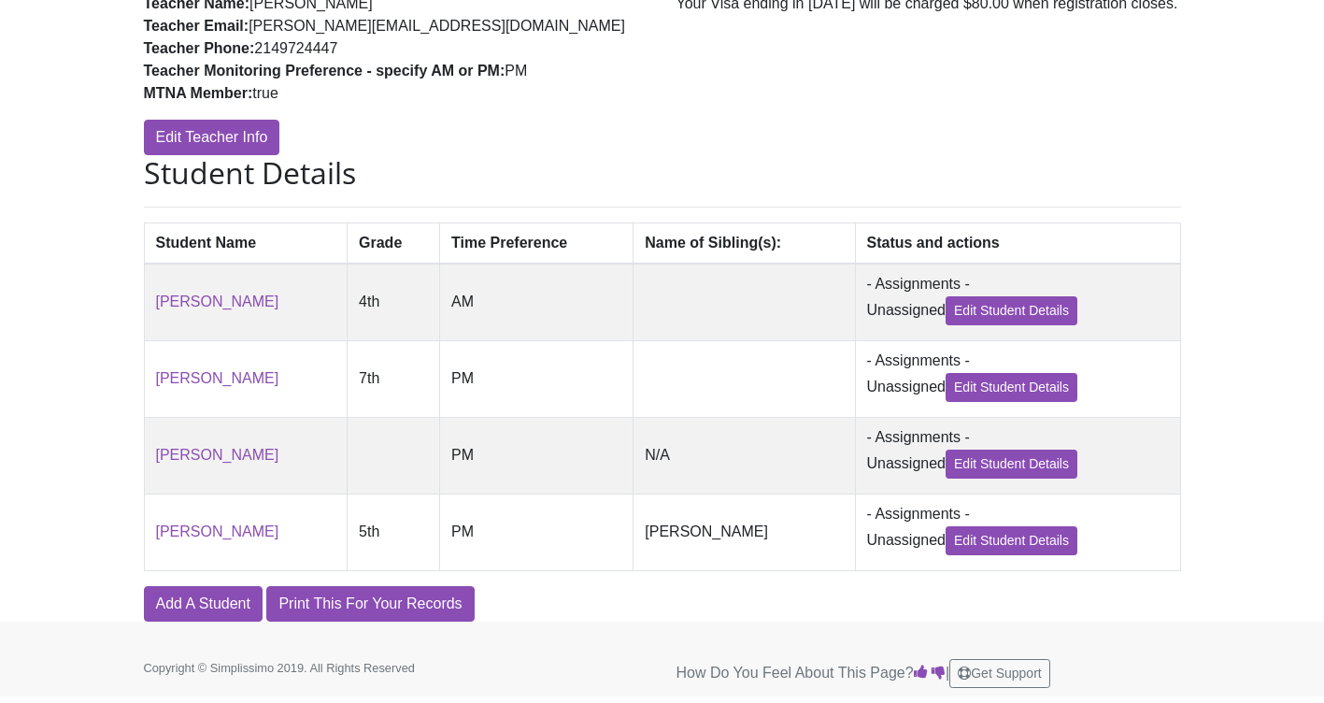
scroll to position [335, 0]
click at [186, 620] on link "Add A Student" at bounding box center [203, 604] width 119 height 36
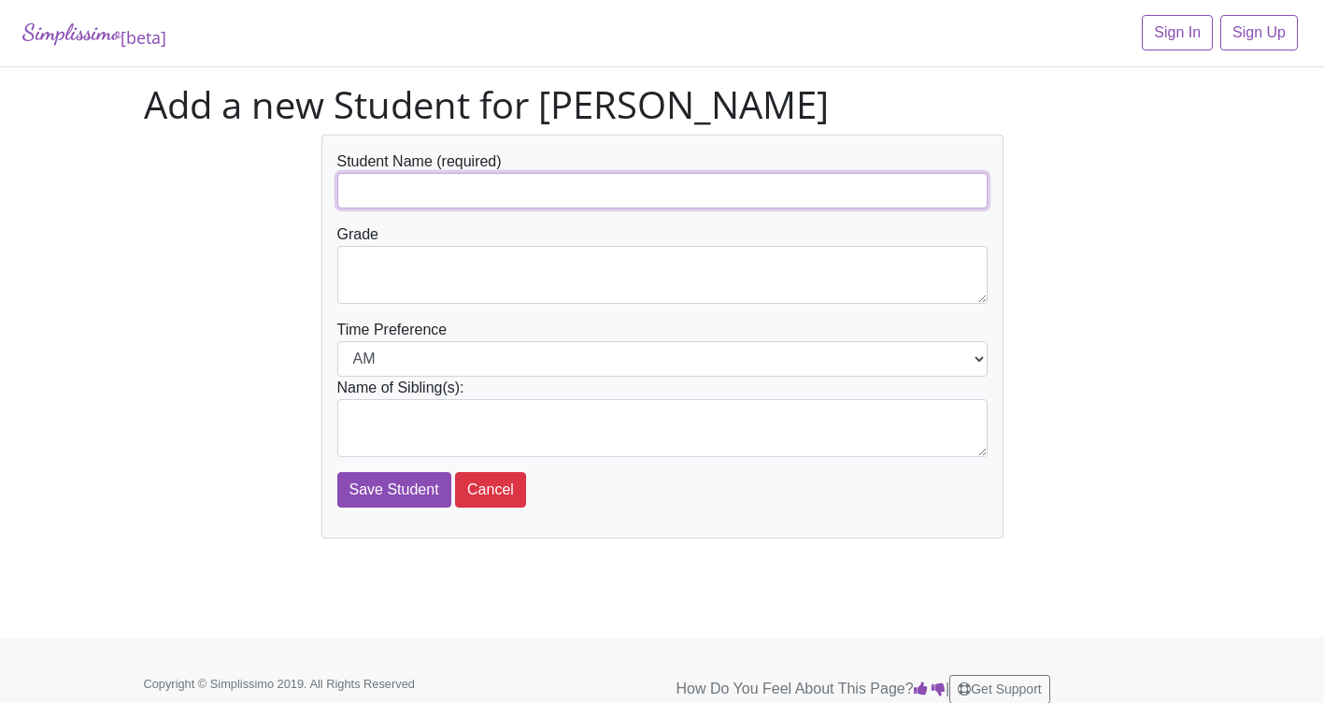
click at [473, 193] on input "text" at bounding box center [662, 191] width 650 height 36
type input "[PERSON_NAME]"
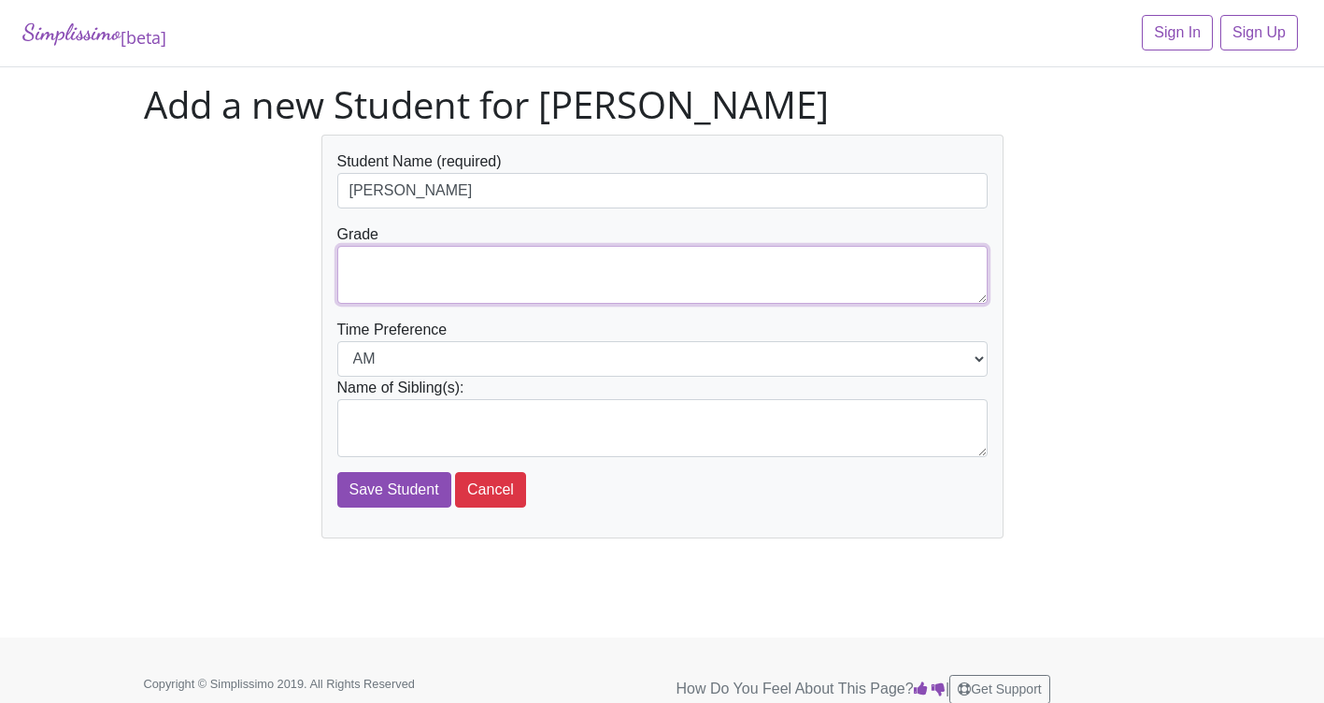
click at [424, 271] on textarea at bounding box center [662, 275] width 650 height 58
type textarea "6th"
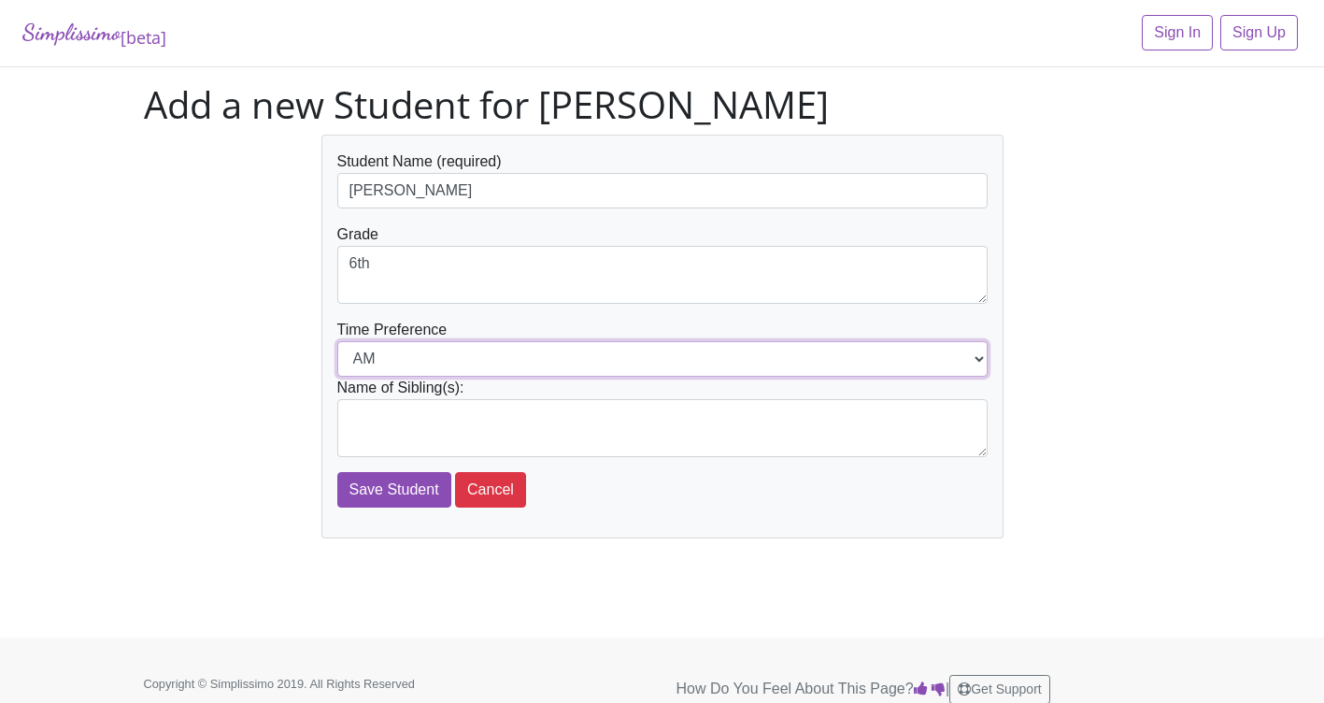
click at [432, 359] on select "AM PM" at bounding box center [662, 359] width 650 height 36
select select "PM"
click at [337, 341] on select "AM PM" at bounding box center [662, 359] width 650 height 36
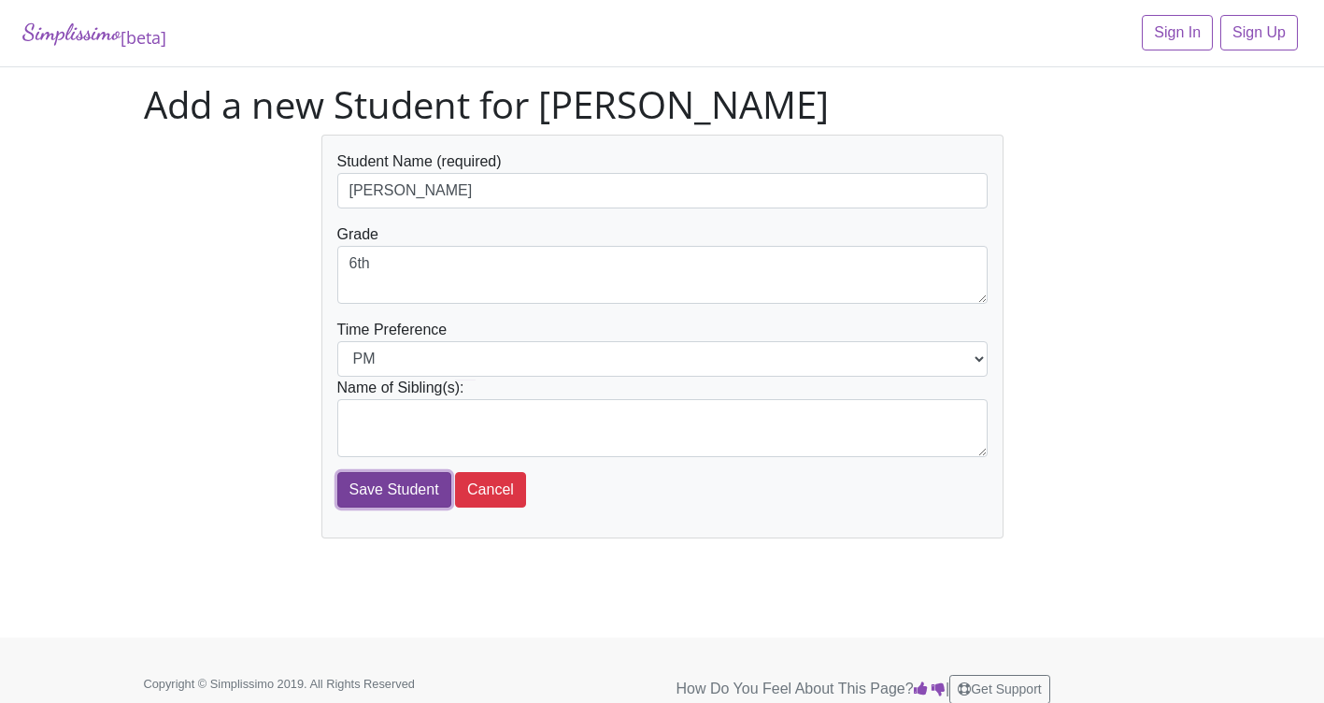
click at [393, 499] on input "Save Student" at bounding box center [394, 490] width 114 height 36
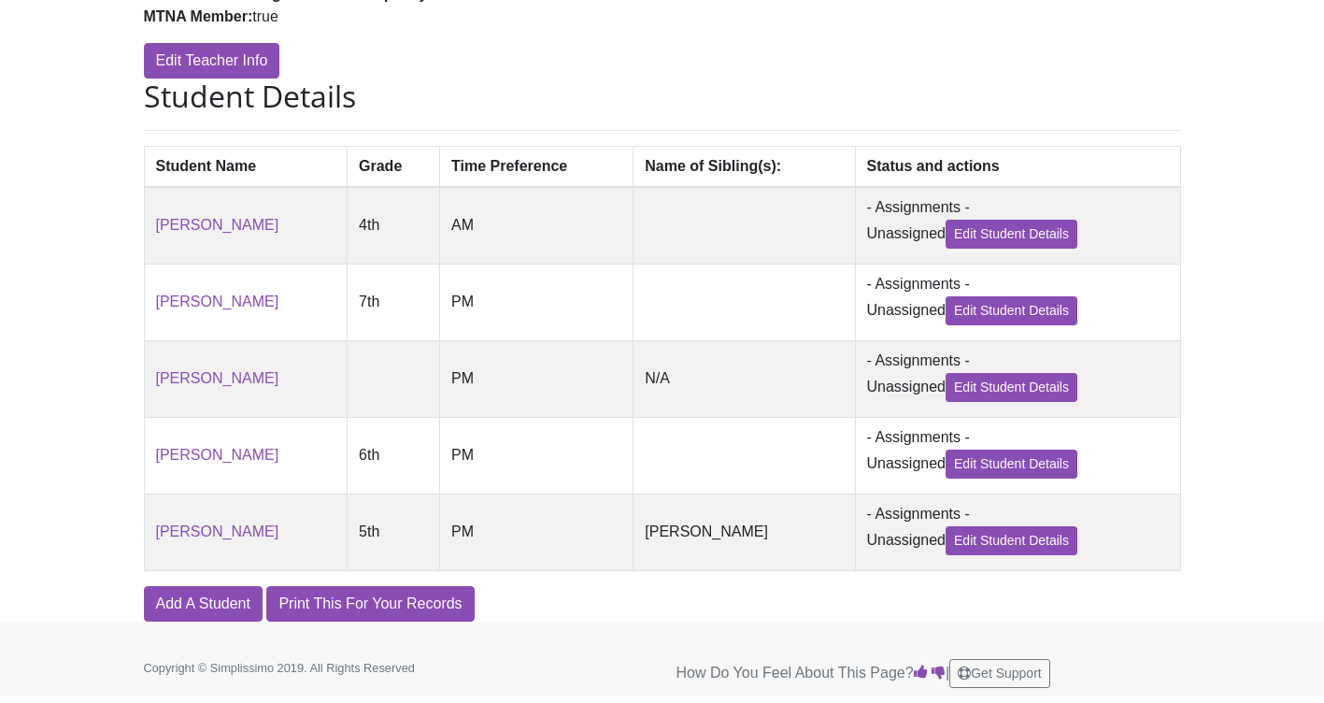
scroll to position [427, 0]
click at [210, 608] on link "Add A Student" at bounding box center [203, 604] width 119 height 36
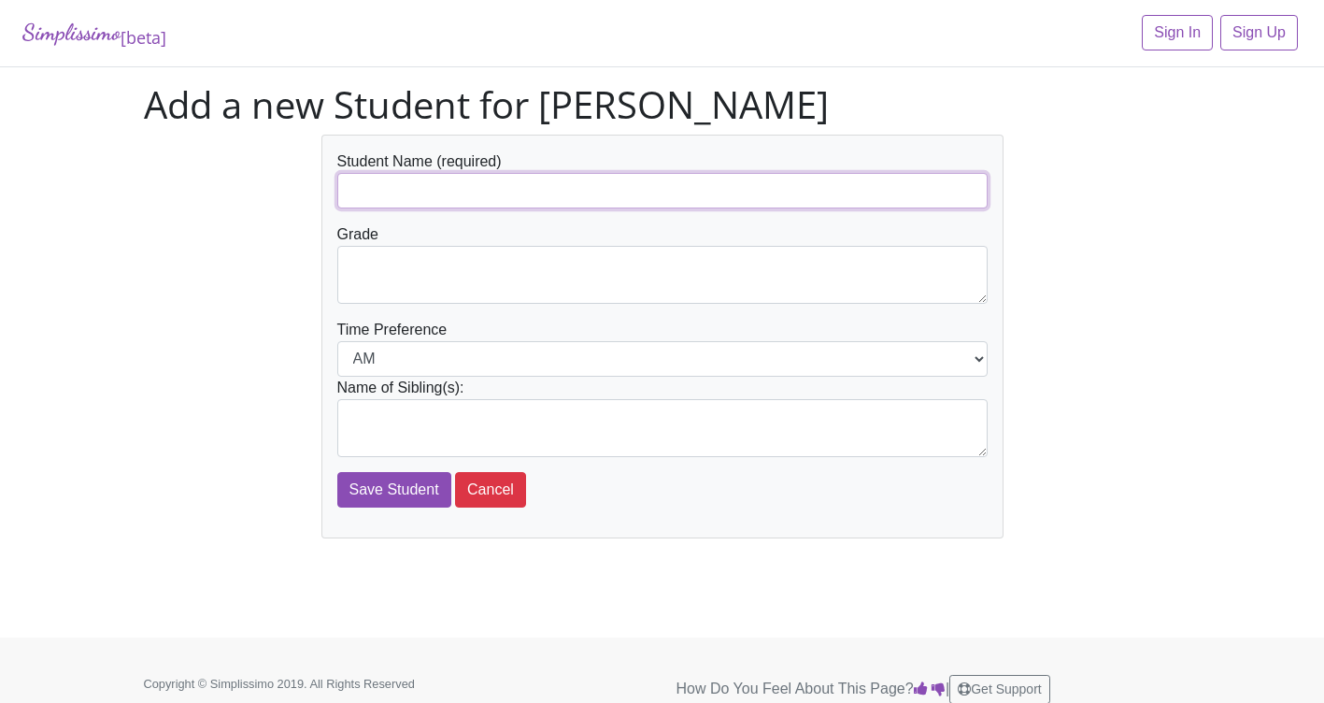
click at [406, 197] on input "text" at bounding box center [662, 191] width 650 height 36
type input "Min Lahm Le"
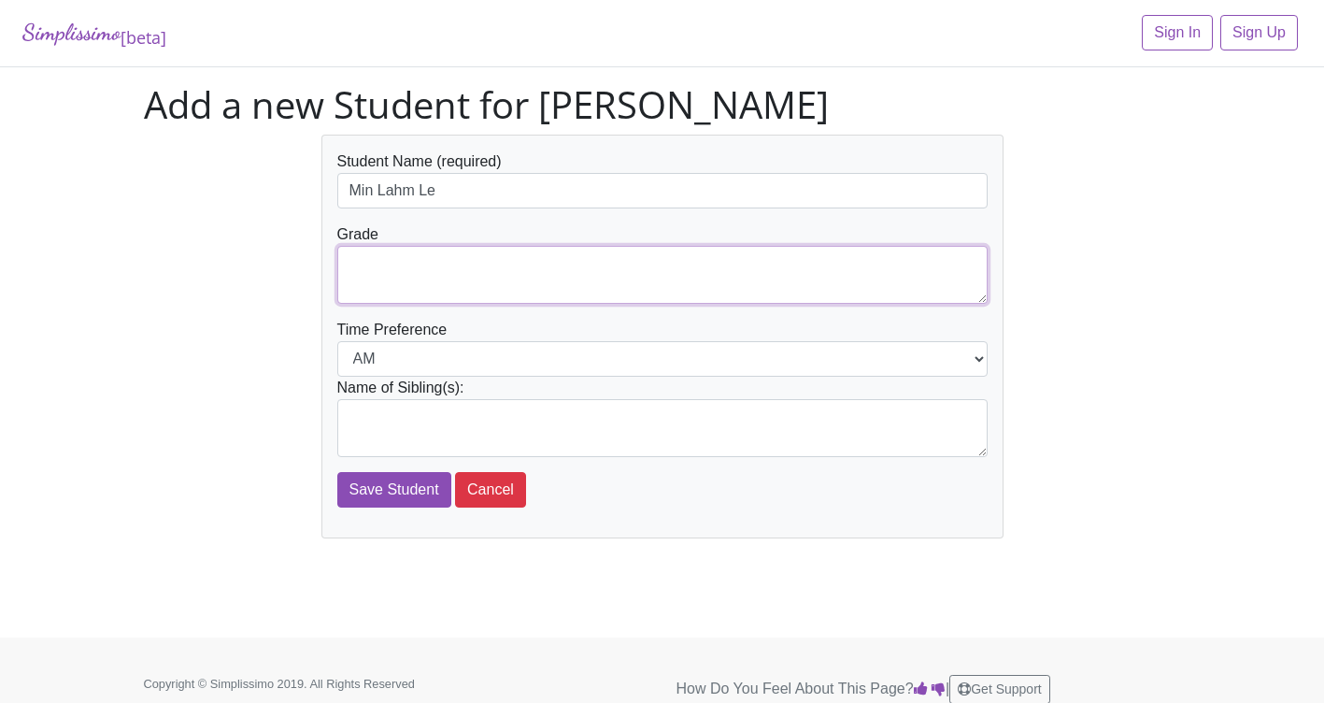
click at [373, 276] on textarea at bounding box center [662, 275] width 650 height 58
type textarea "3rd"
click at [374, 493] on input "Save Student" at bounding box center [394, 490] width 114 height 36
